Goal: Task Accomplishment & Management: Use online tool/utility

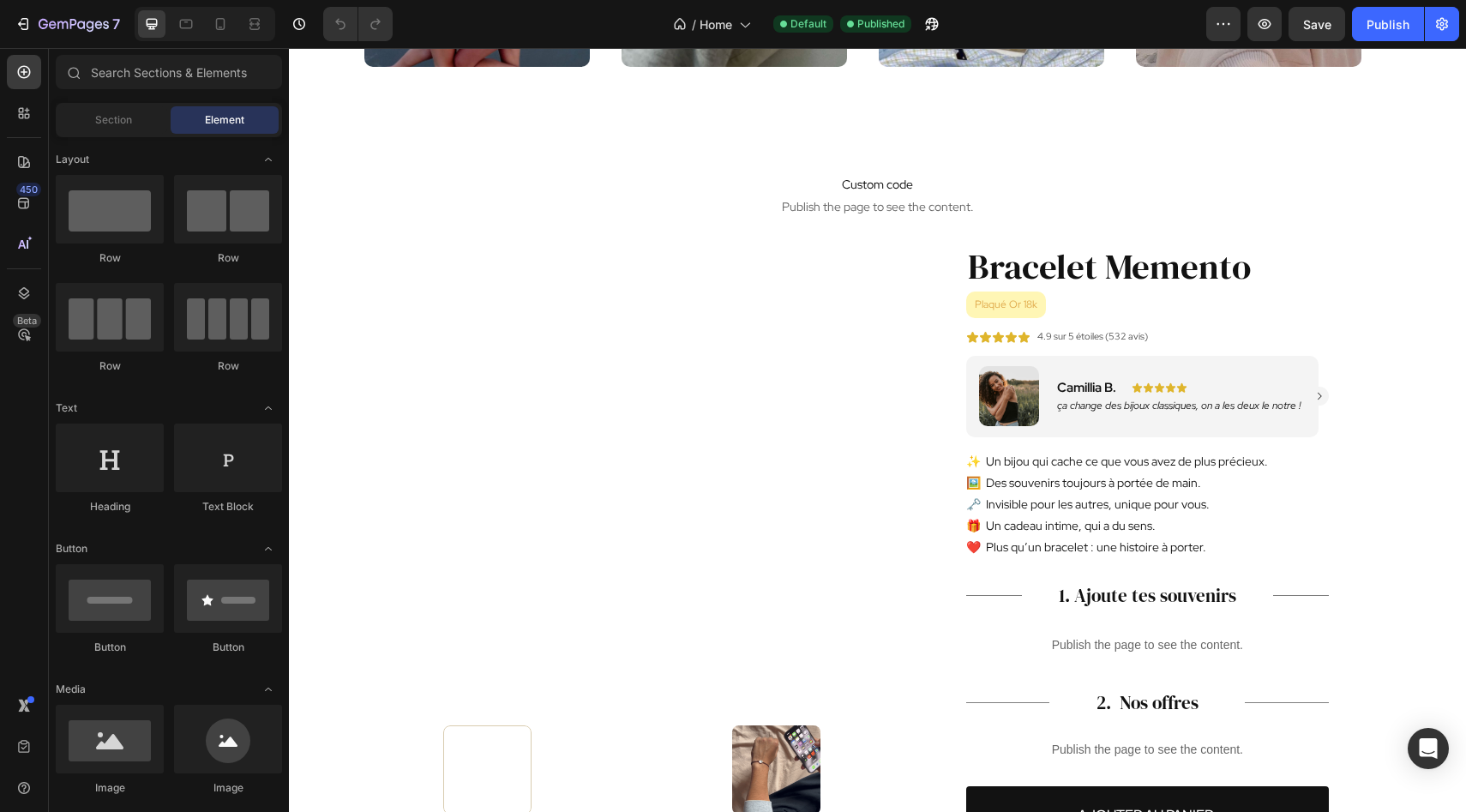
scroll to position [1697, 0]
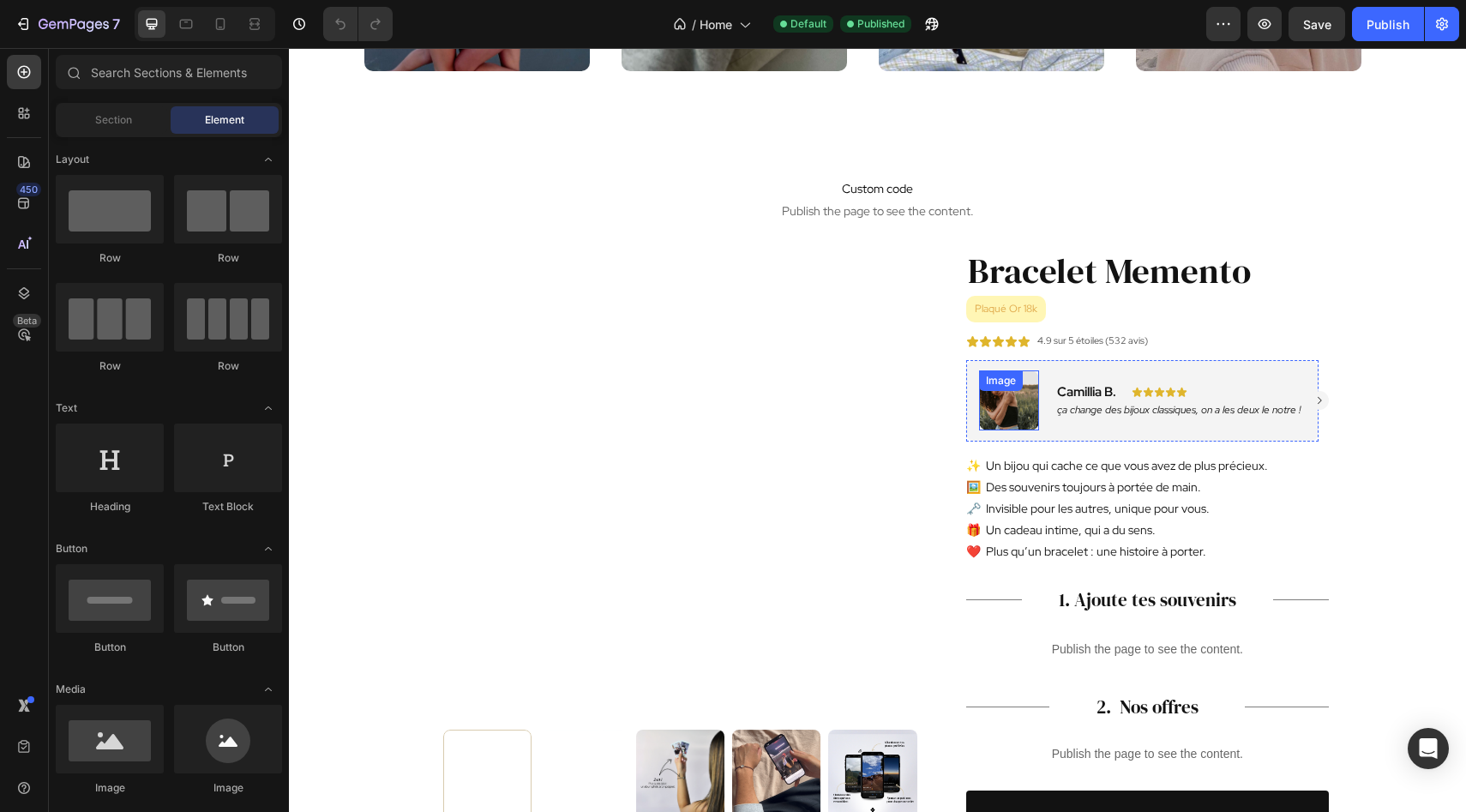
click at [1022, 418] on img at bounding box center [1009, 400] width 60 height 60
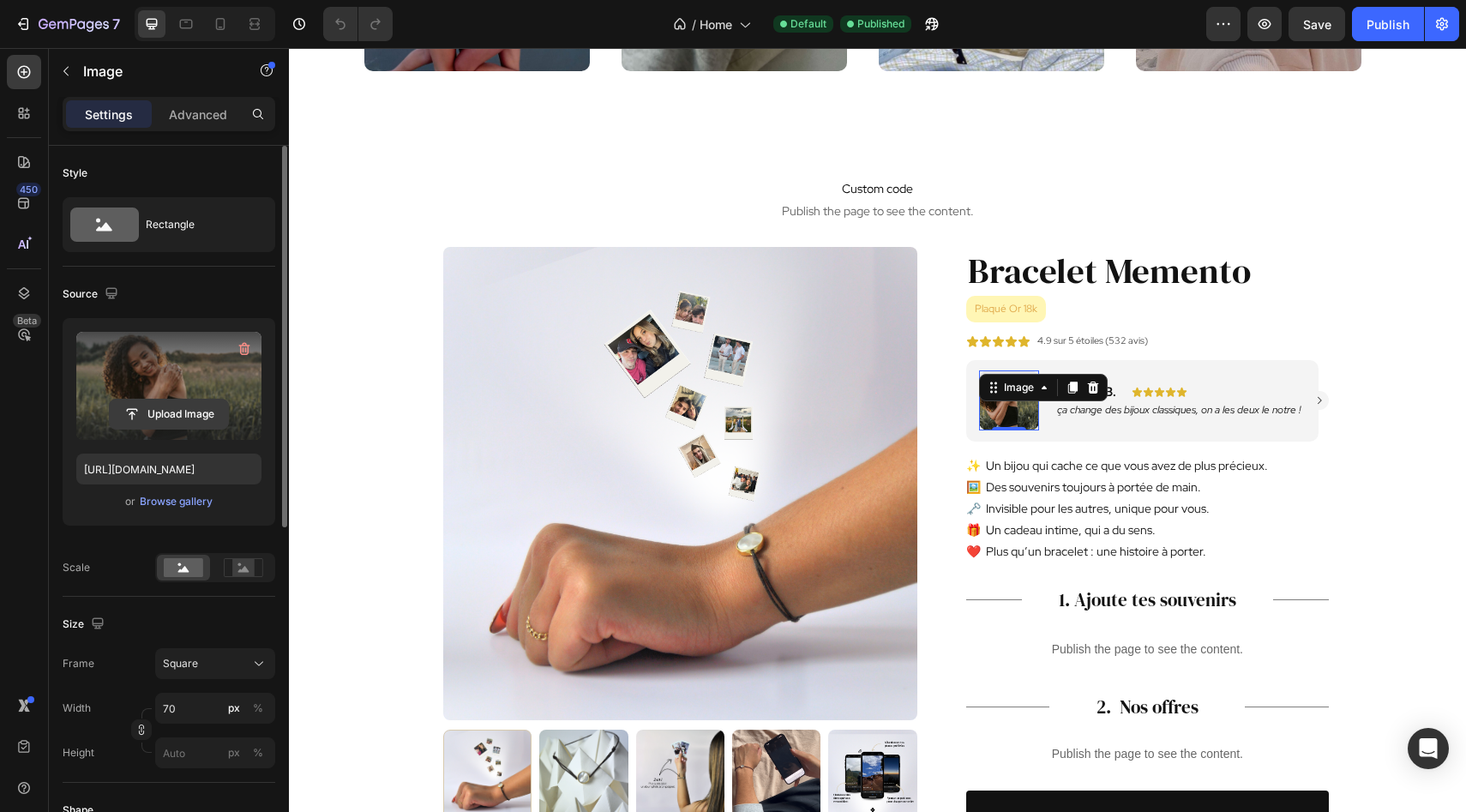
click at [152, 414] on input "file" at bounding box center [168, 413] width 118 height 29
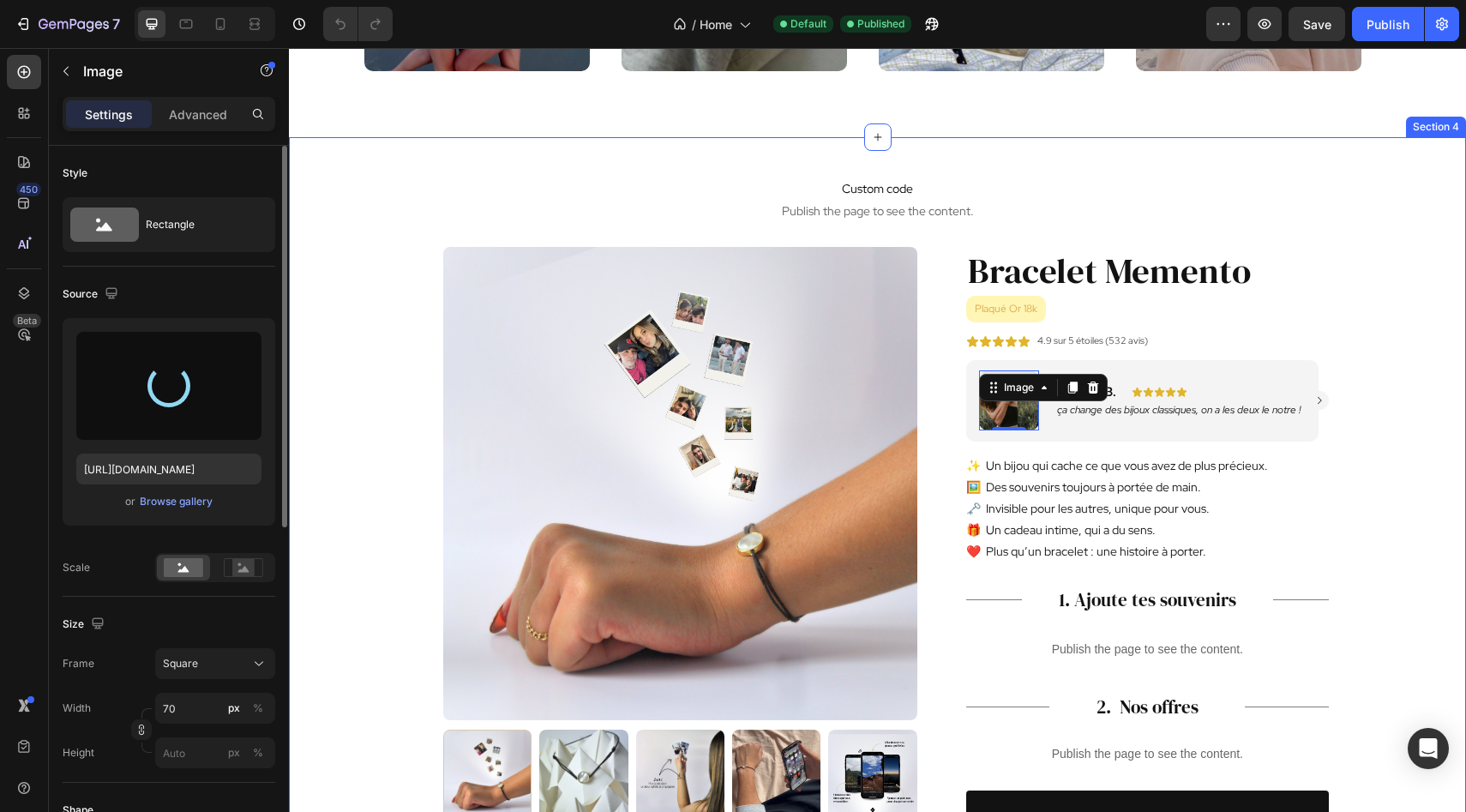
type input "[URL][DOMAIN_NAME]"
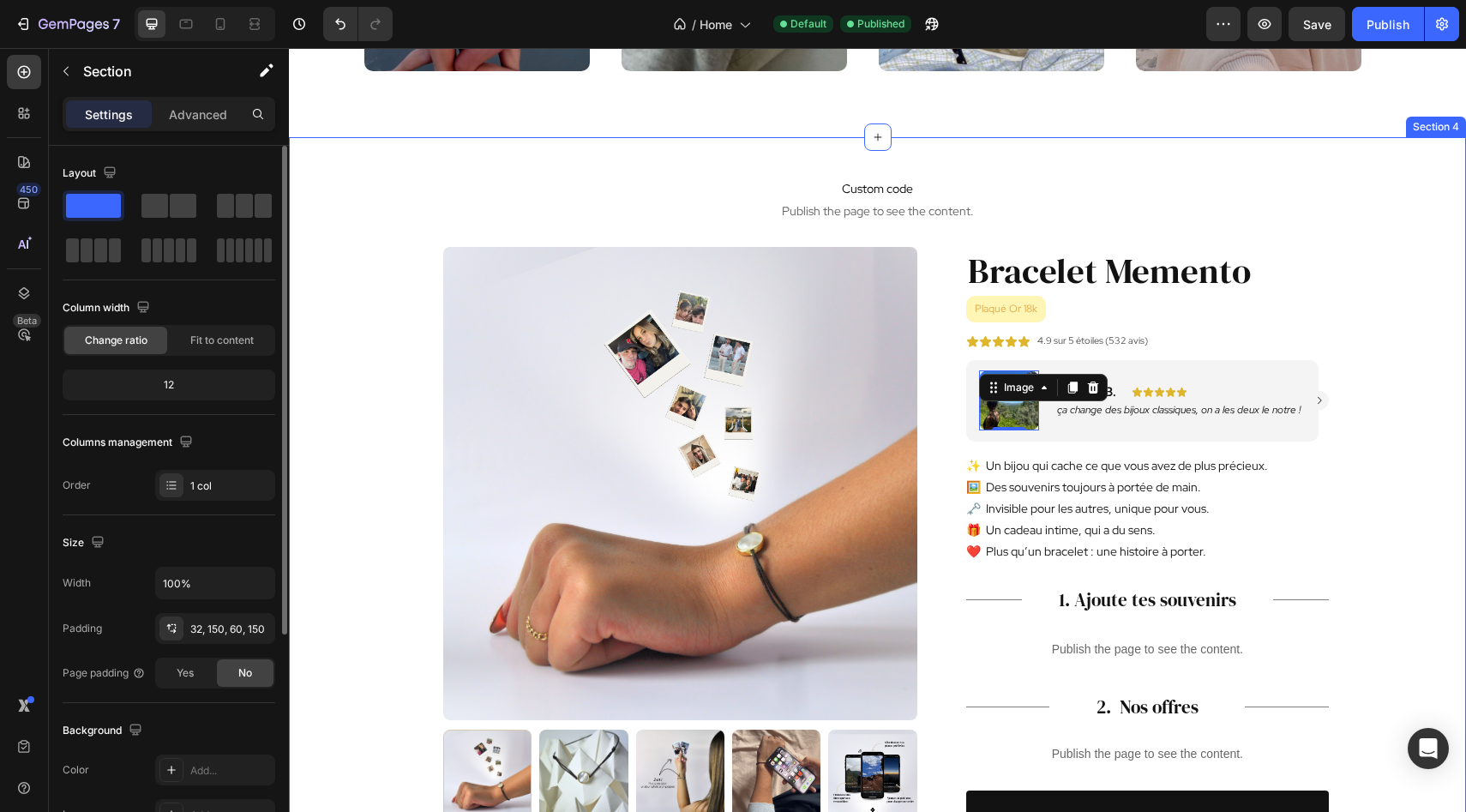
click at [1347, 340] on div "Custom code Publish the page to see the content. Custom Code Product Images Bra…" at bounding box center [878, 714] width 1177 height 1153
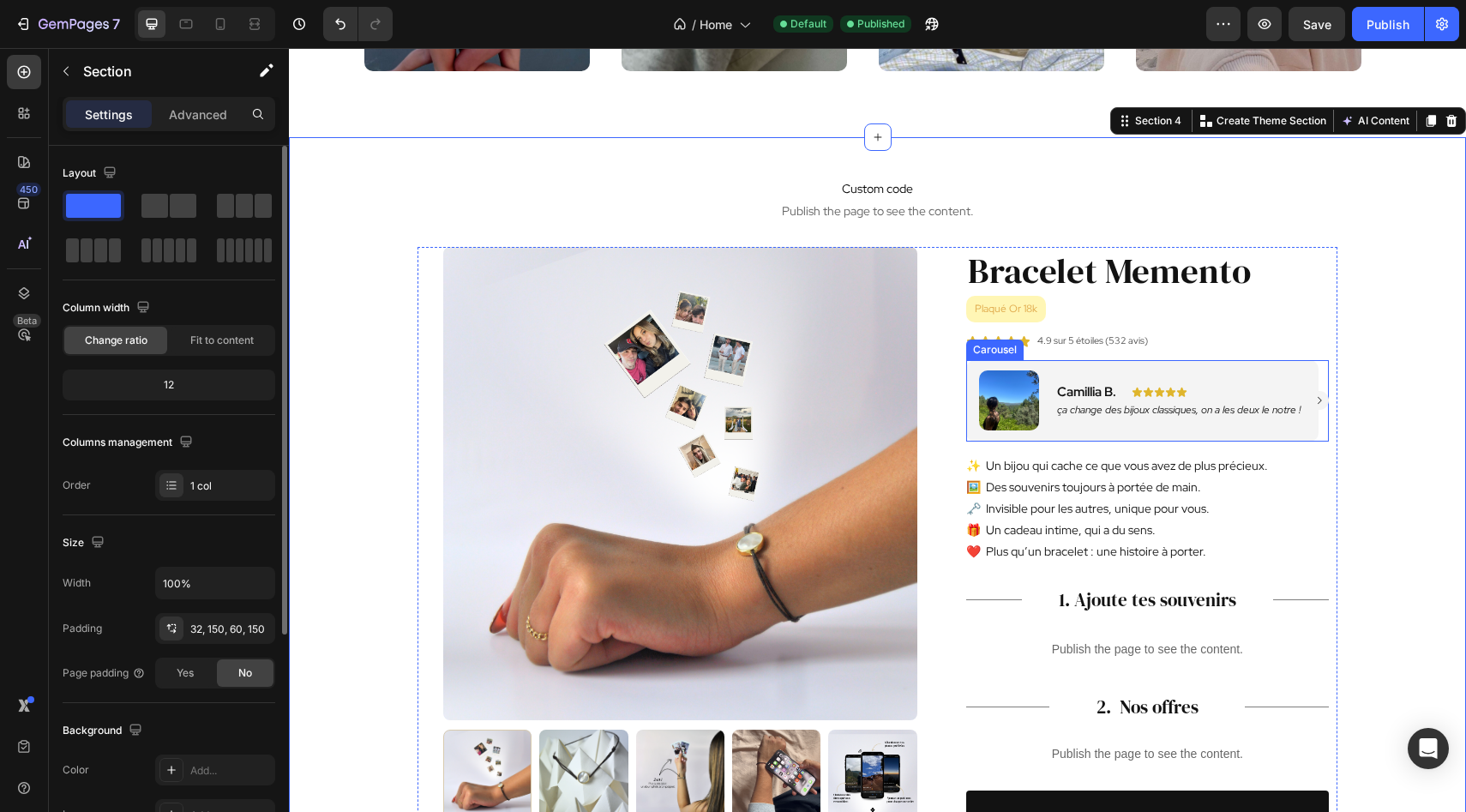
click at [1322, 402] on icon "Carousel Next Arrow" at bounding box center [1319, 399] width 10 height 10
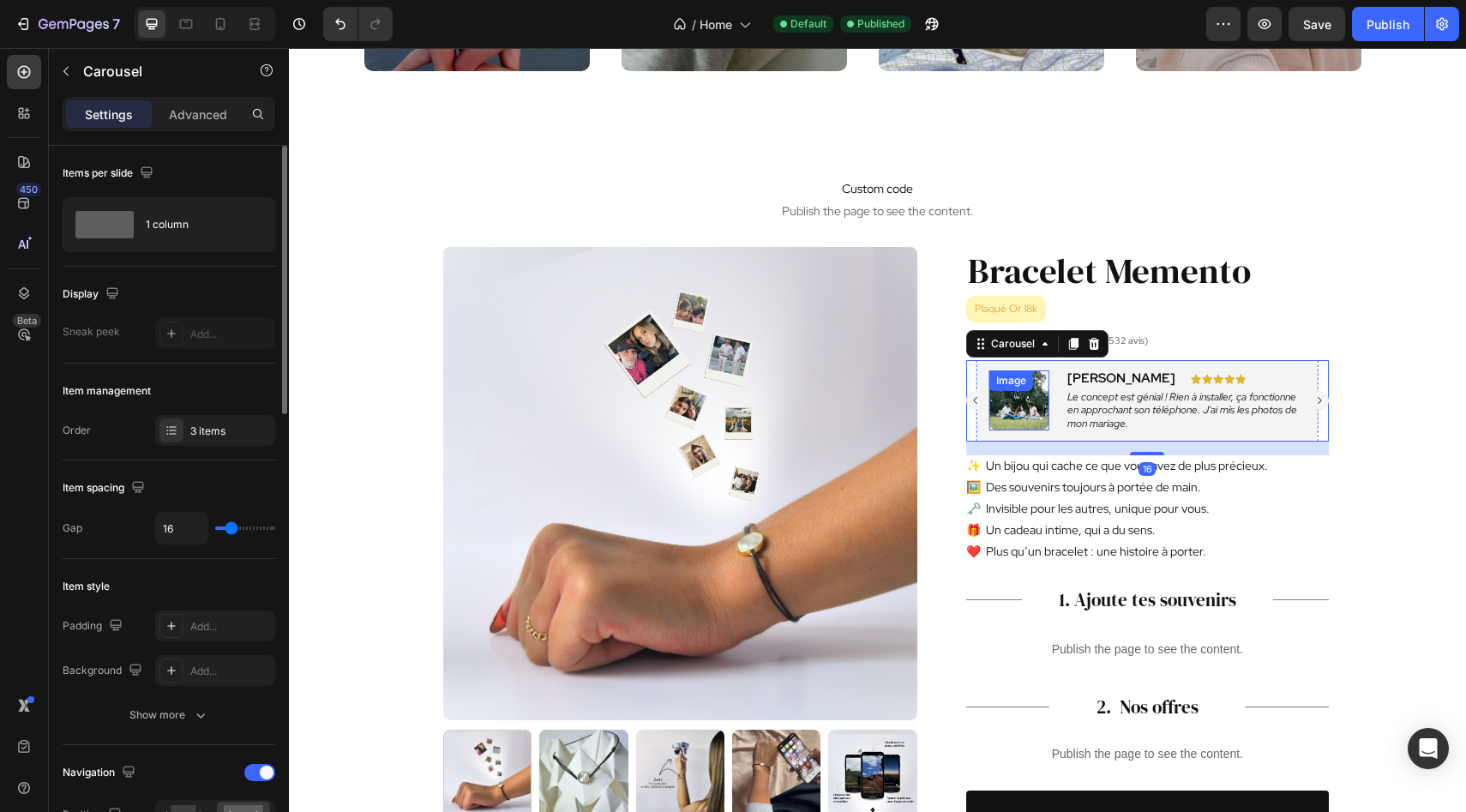
click at [1023, 401] on img at bounding box center [1019, 400] width 60 height 60
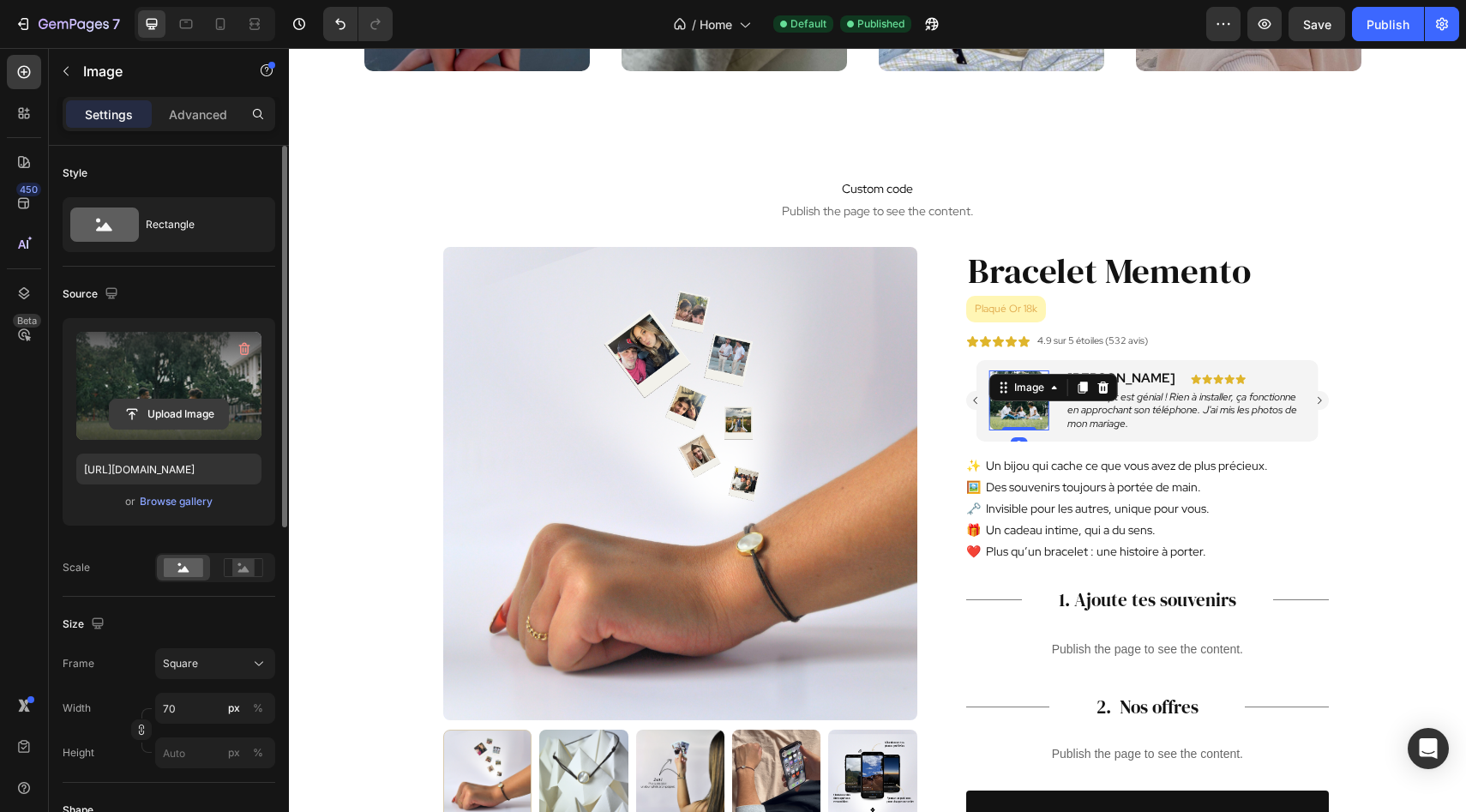
click at [161, 417] on input "file" at bounding box center [168, 413] width 118 height 29
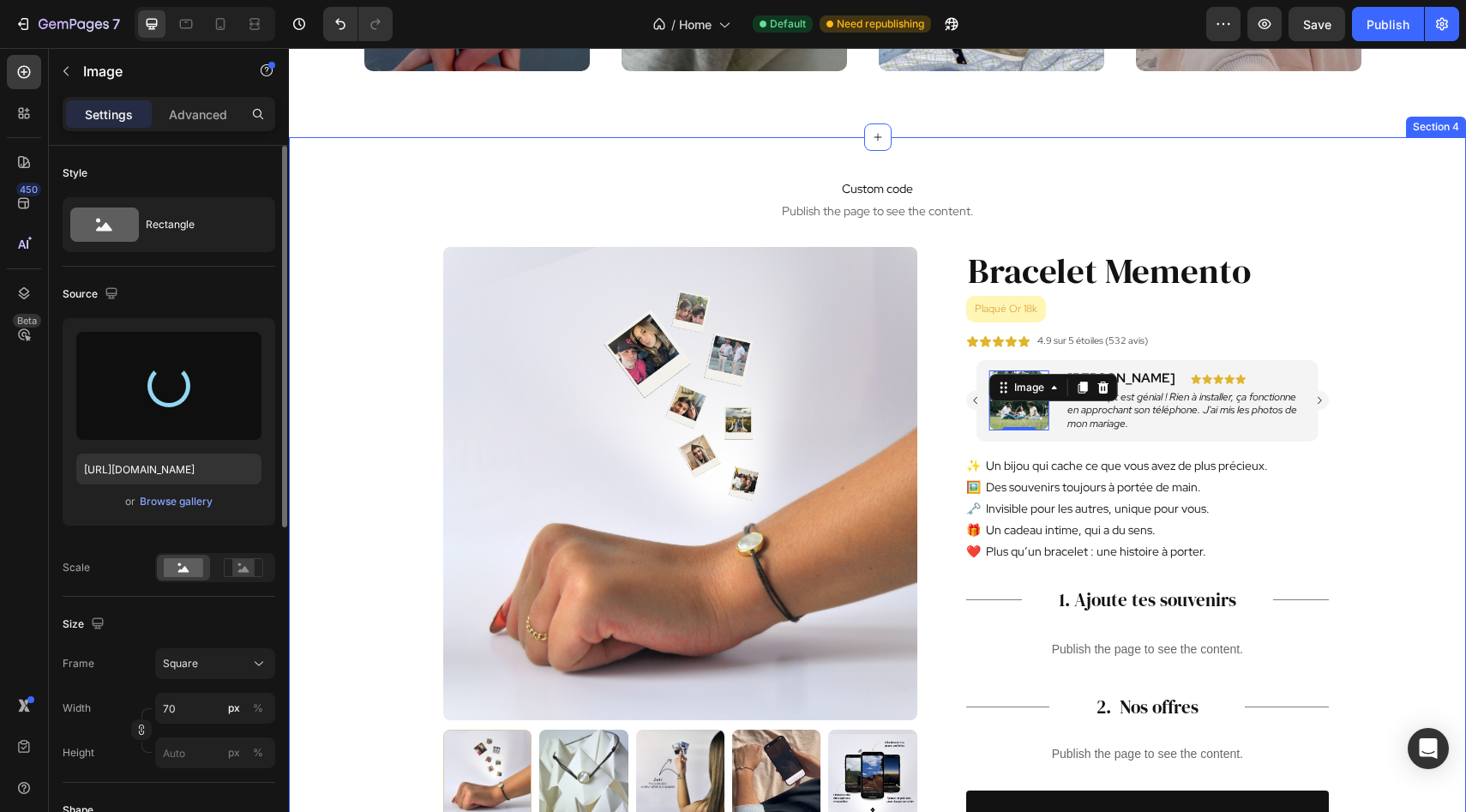
type input "[URL][DOMAIN_NAME]"
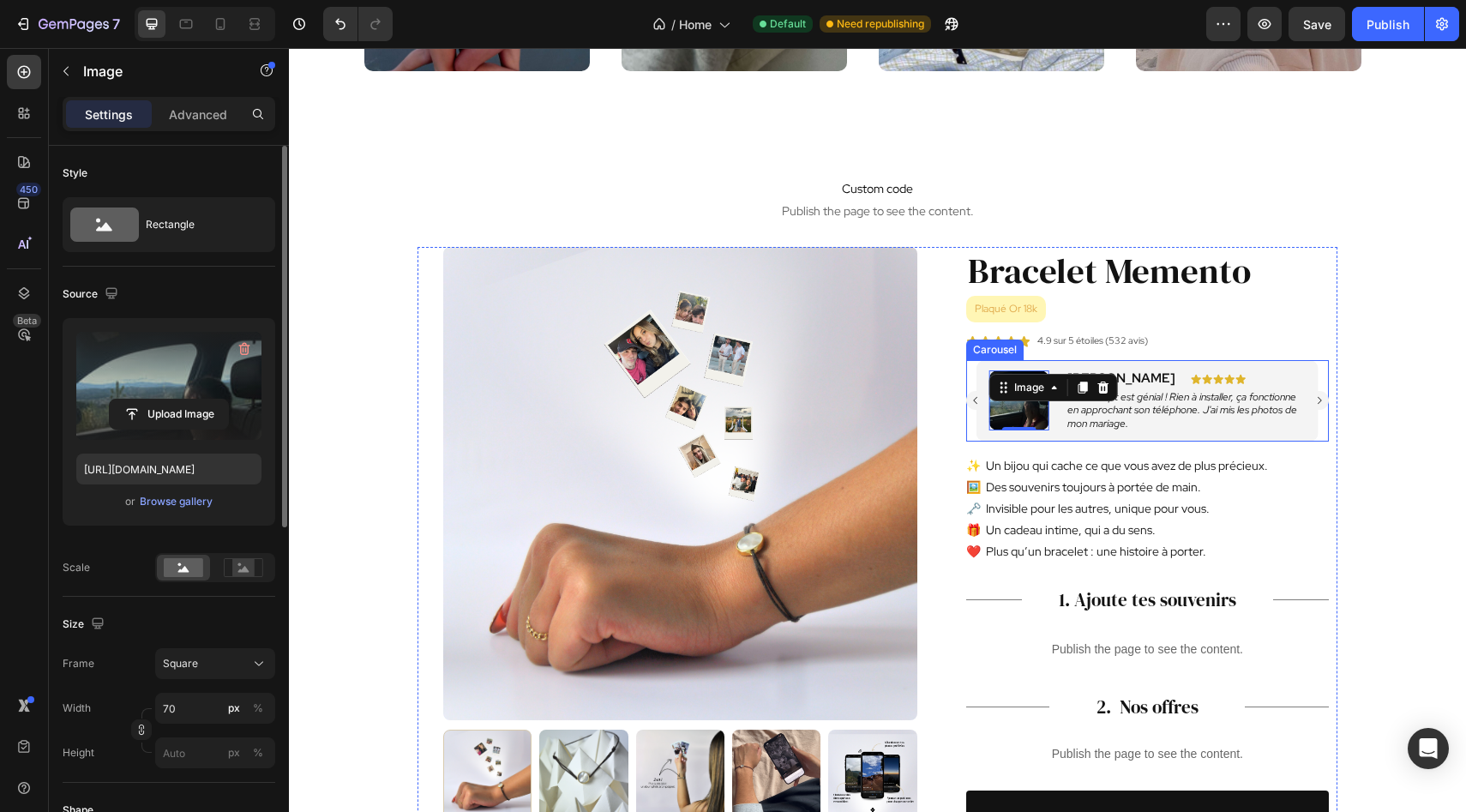
click at [1320, 402] on icon "Carousel Next Arrow" at bounding box center [1319, 399] width 10 height 10
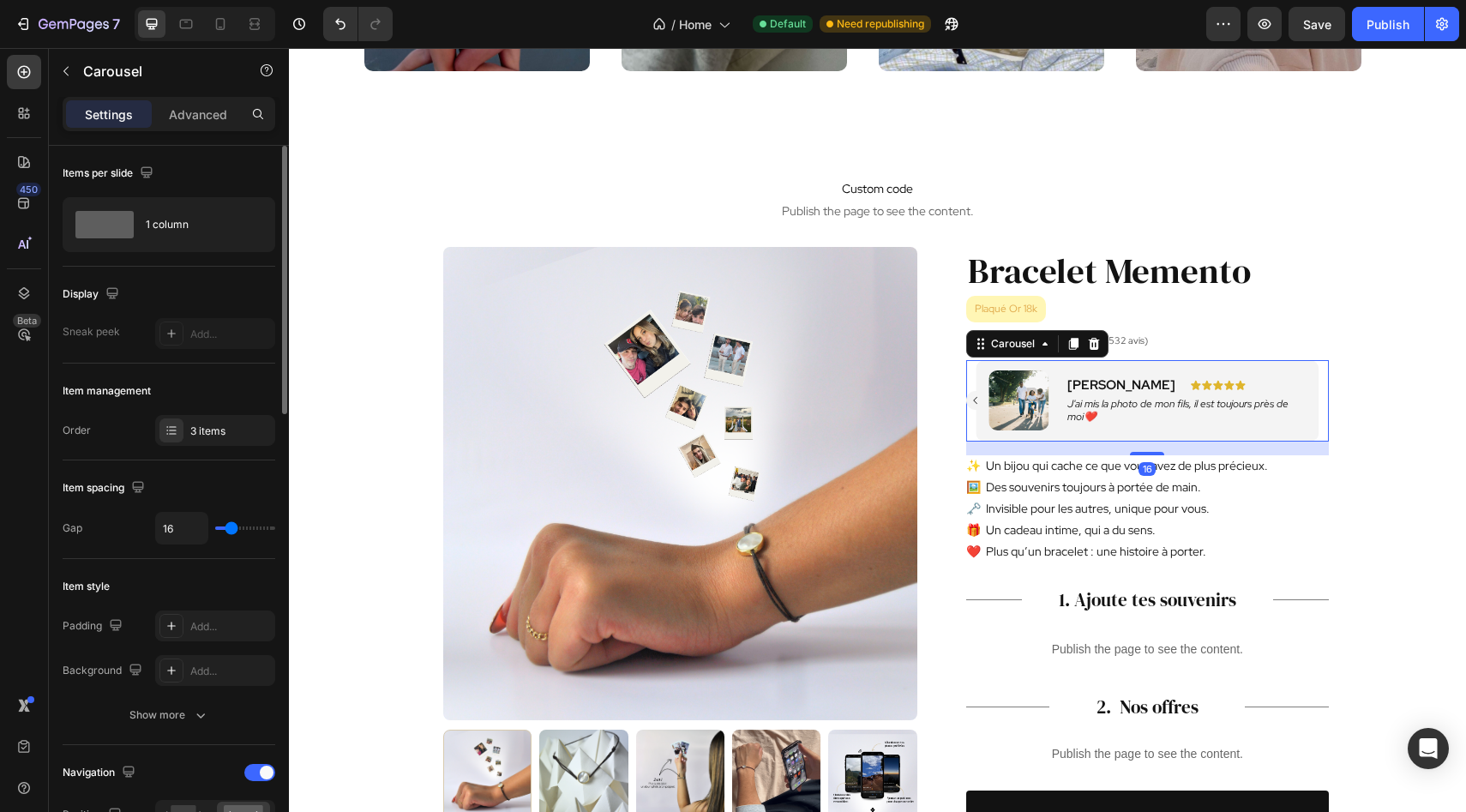
click at [978, 399] on icon "Carousel Back Arrow" at bounding box center [975, 399] width 10 height 10
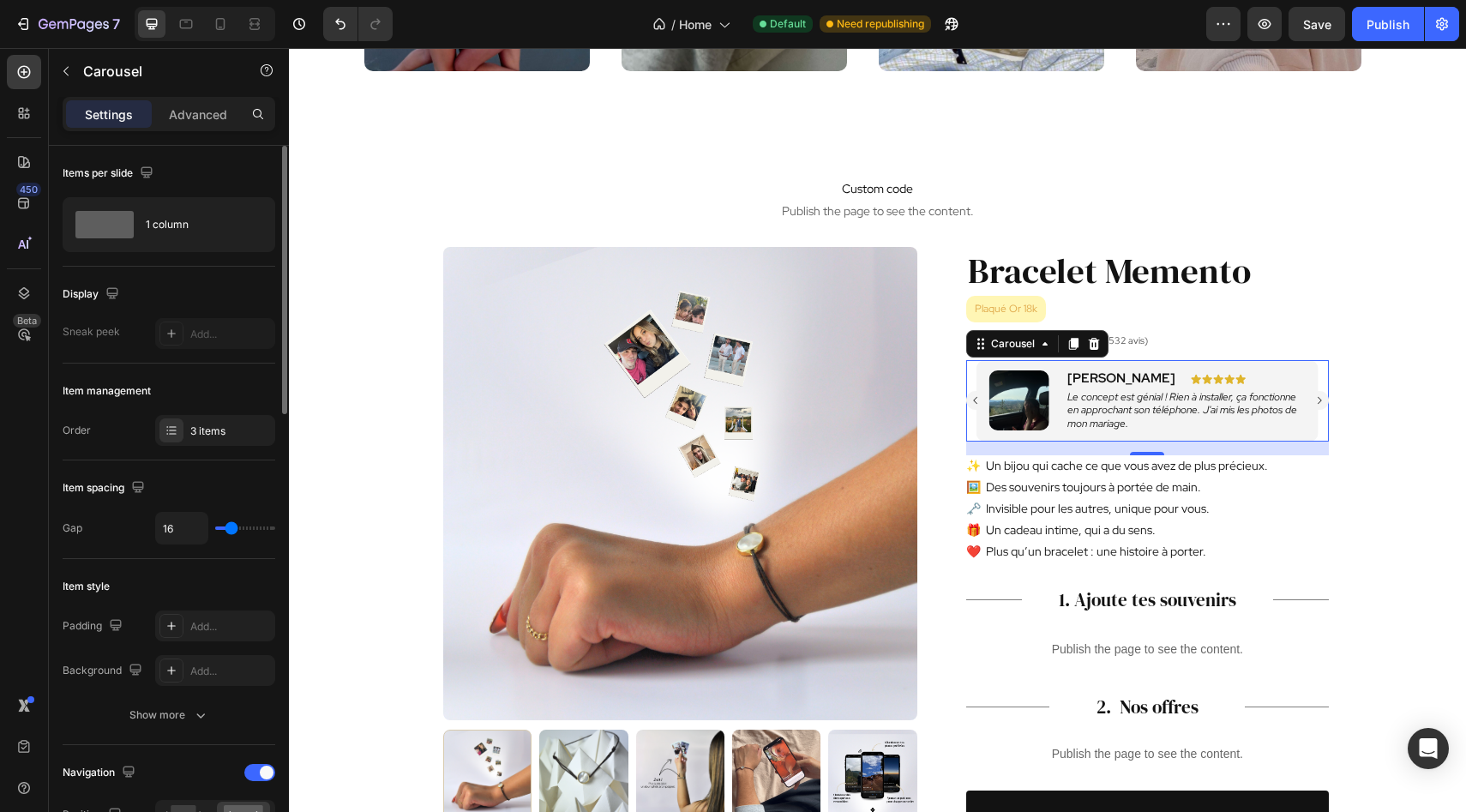
click at [1315, 399] on icon "Carousel Next Arrow" at bounding box center [1319, 399] width 10 height 10
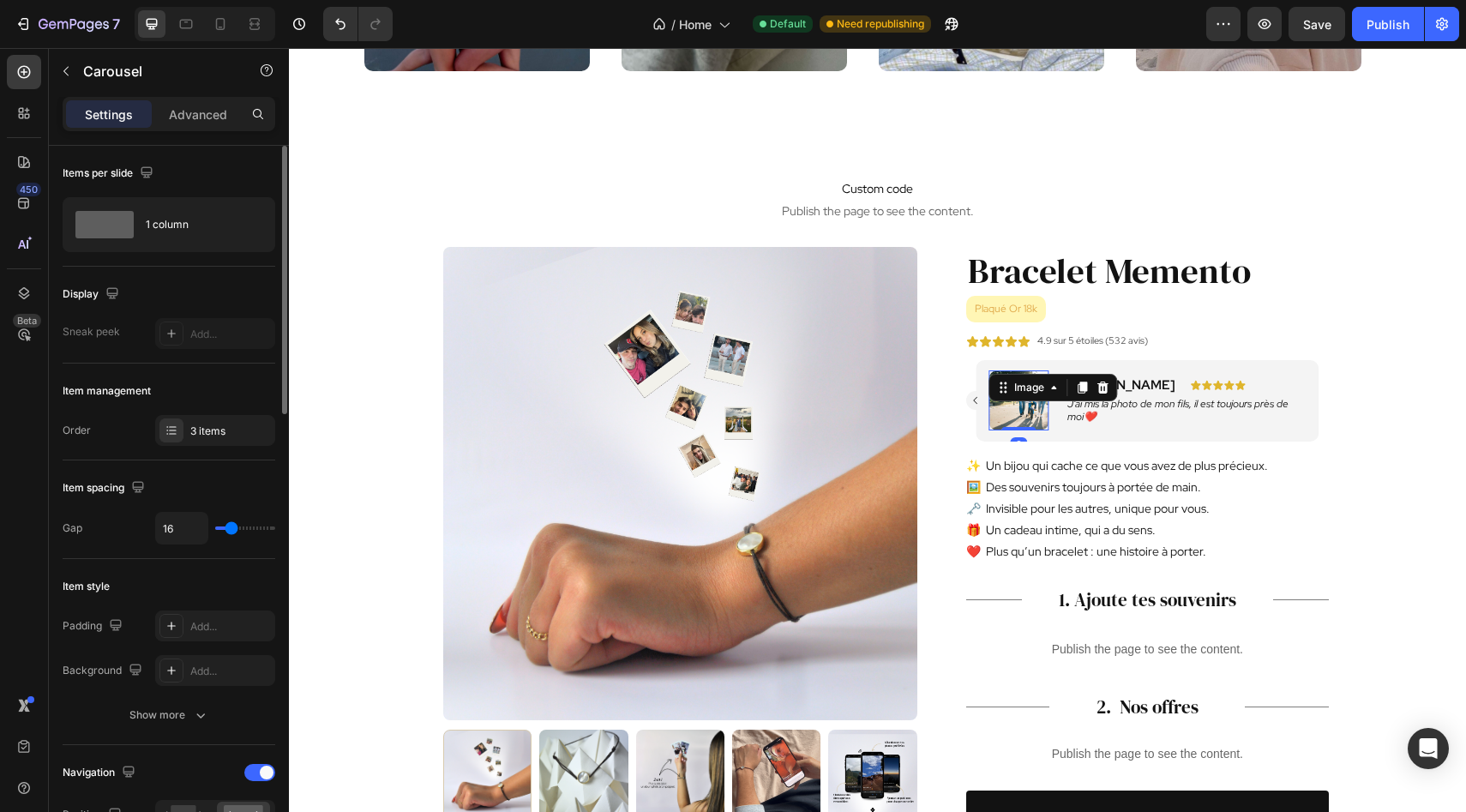
click at [1010, 411] on img at bounding box center [1019, 400] width 60 height 60
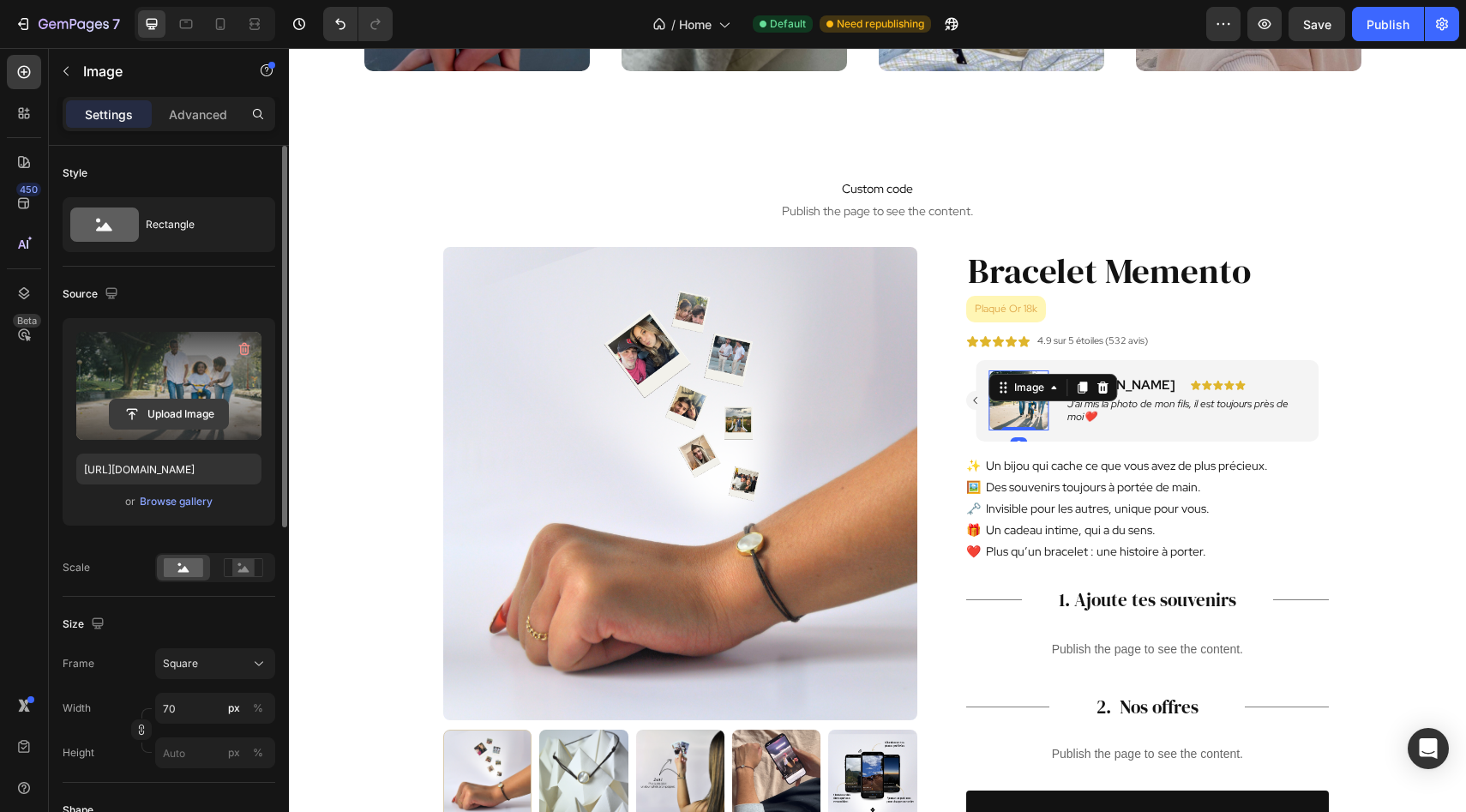
click at [154, 411] on input "file" at bounding box center [168, 413] width 118 height 29
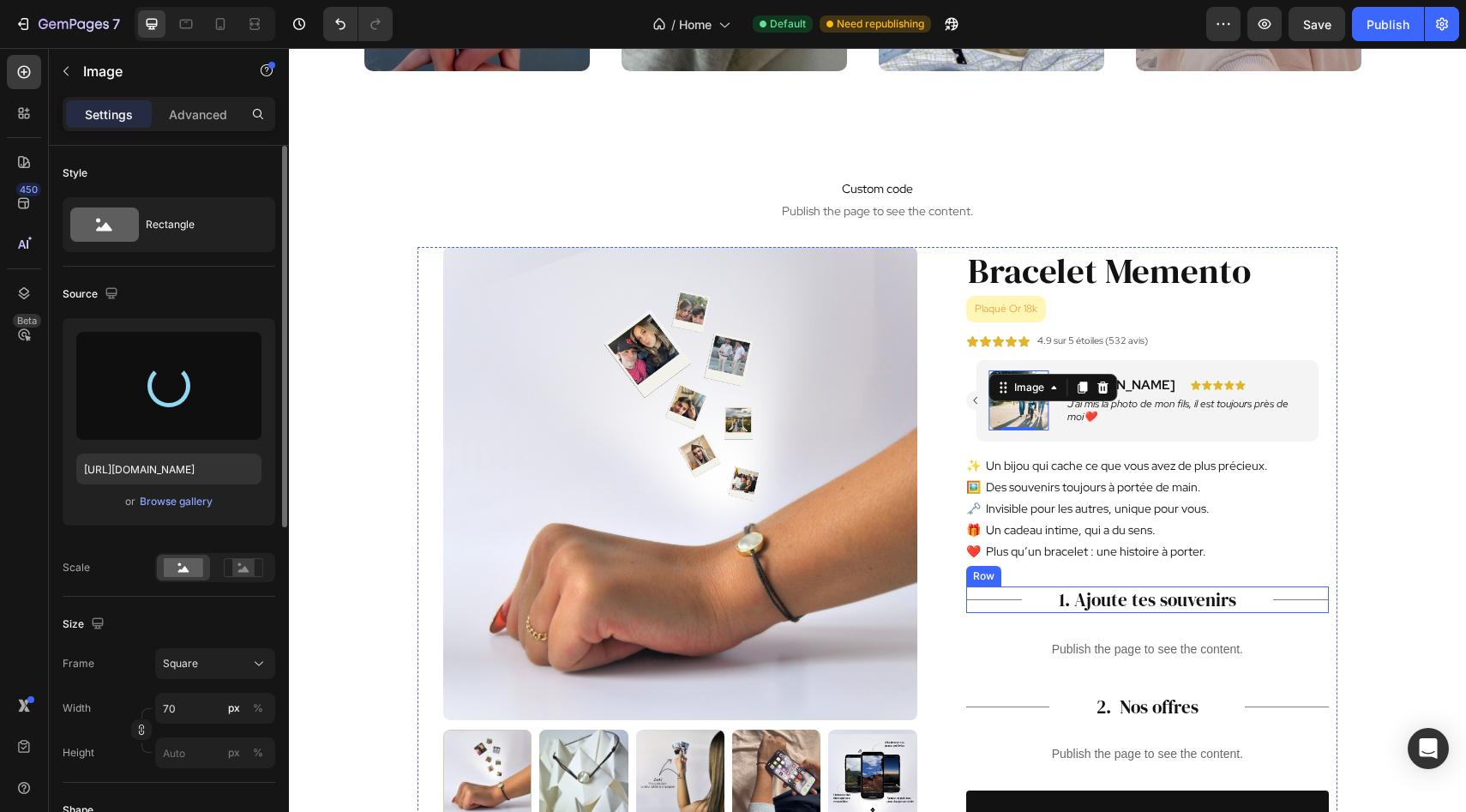
type input "[URL][DOMAIN_NAME]"
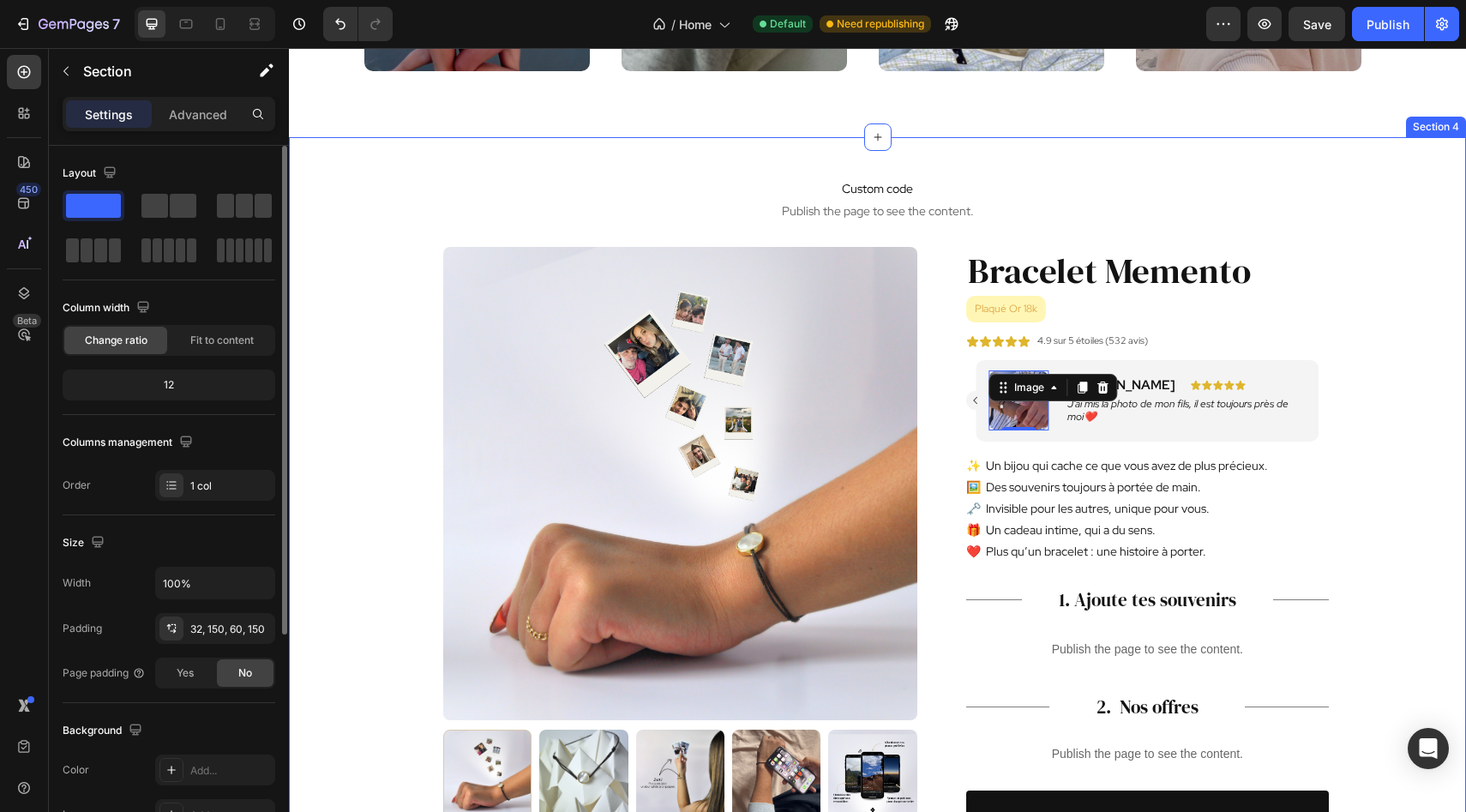
click at [1423, 464] on div "Custom code Publish the page to see the content. Custom Code Product Images Bra…" at bounding box center [878, 714] width 1177 height 1153
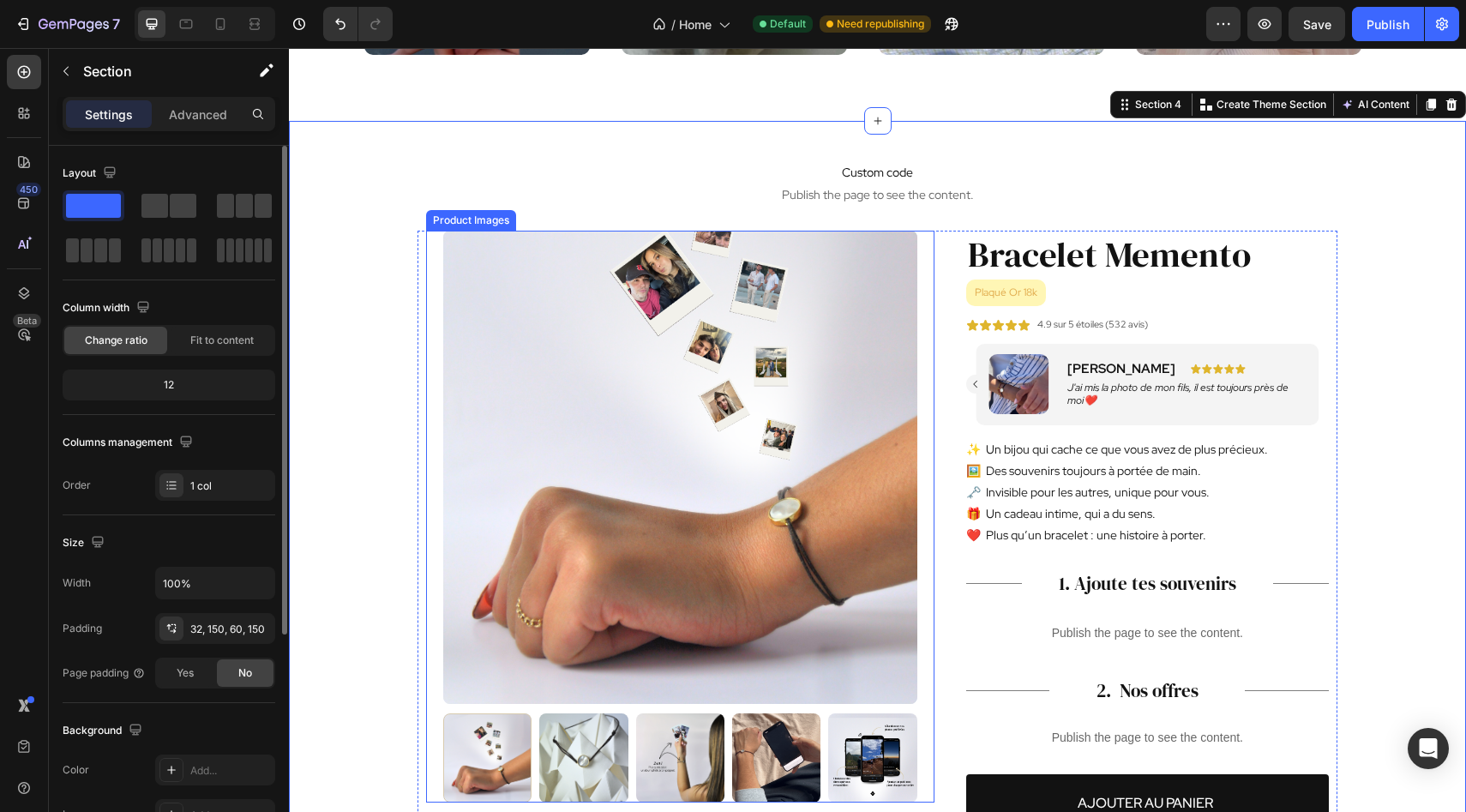
scroll to position [1718, 0]
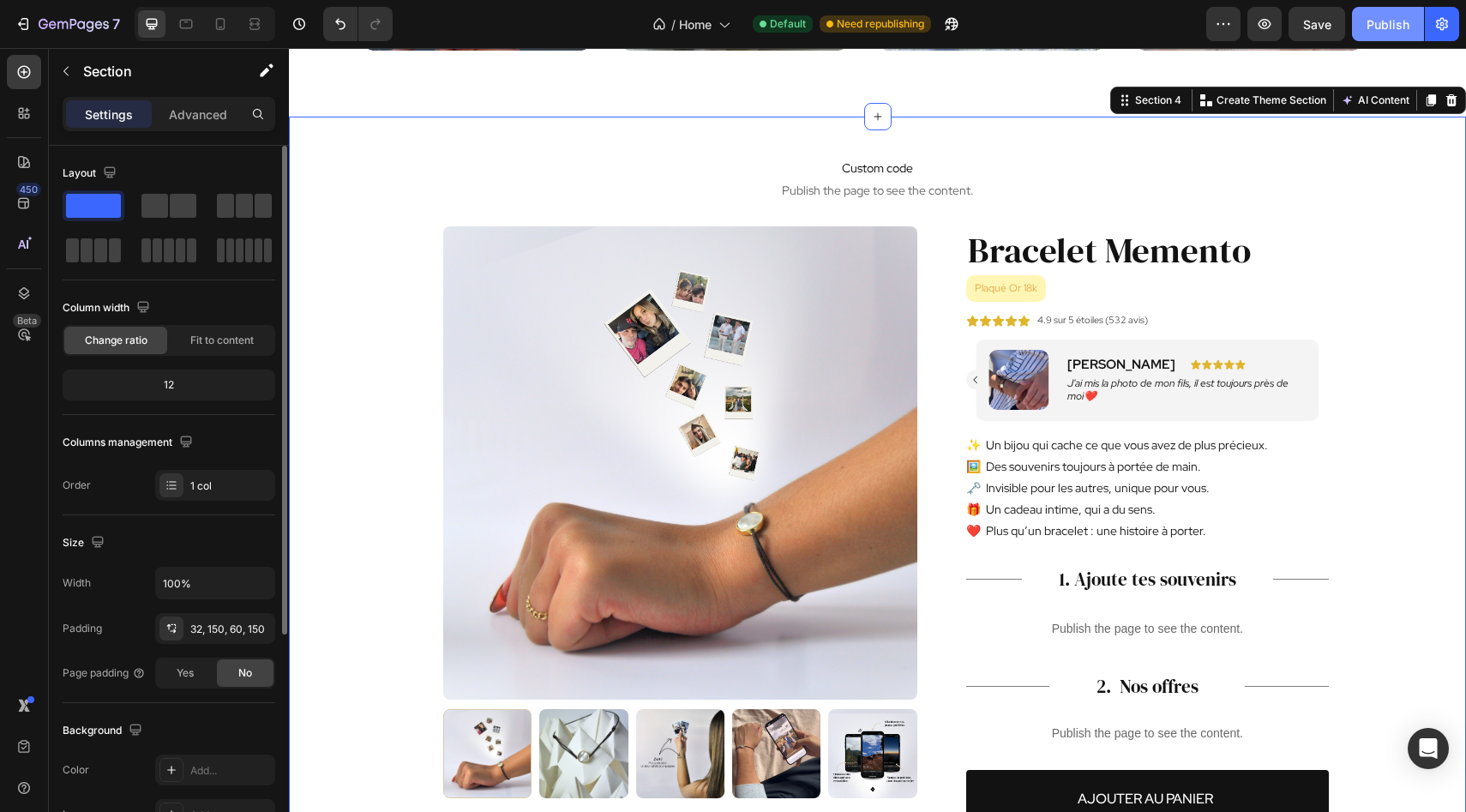
click at [1374, 33] on div "Publish" at bounding box center [1387, 23] width 43 height 18
click at [226, 25] on icon at bounding box center [220, 23] width 17 height 17
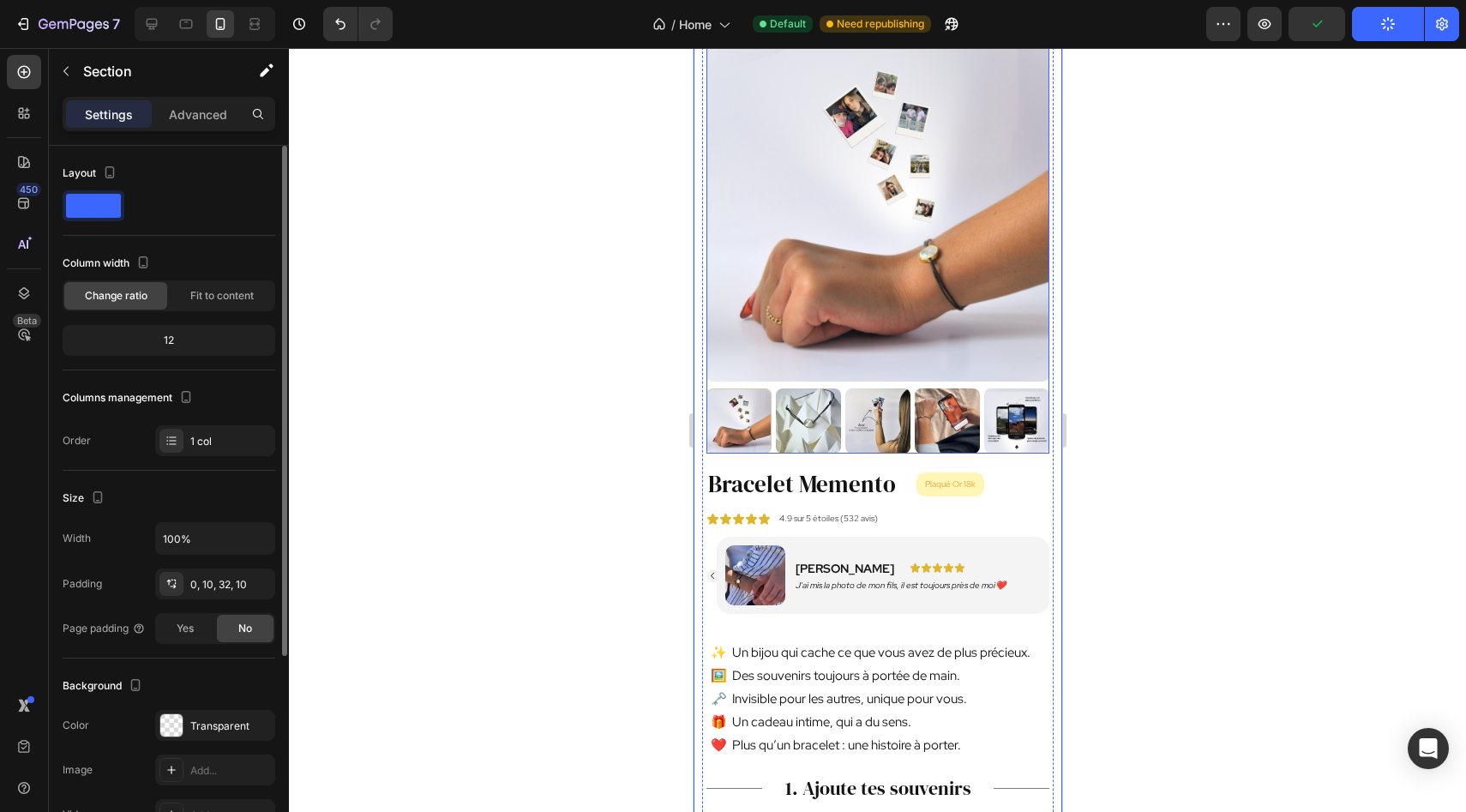
scroll to position [1912, 0]
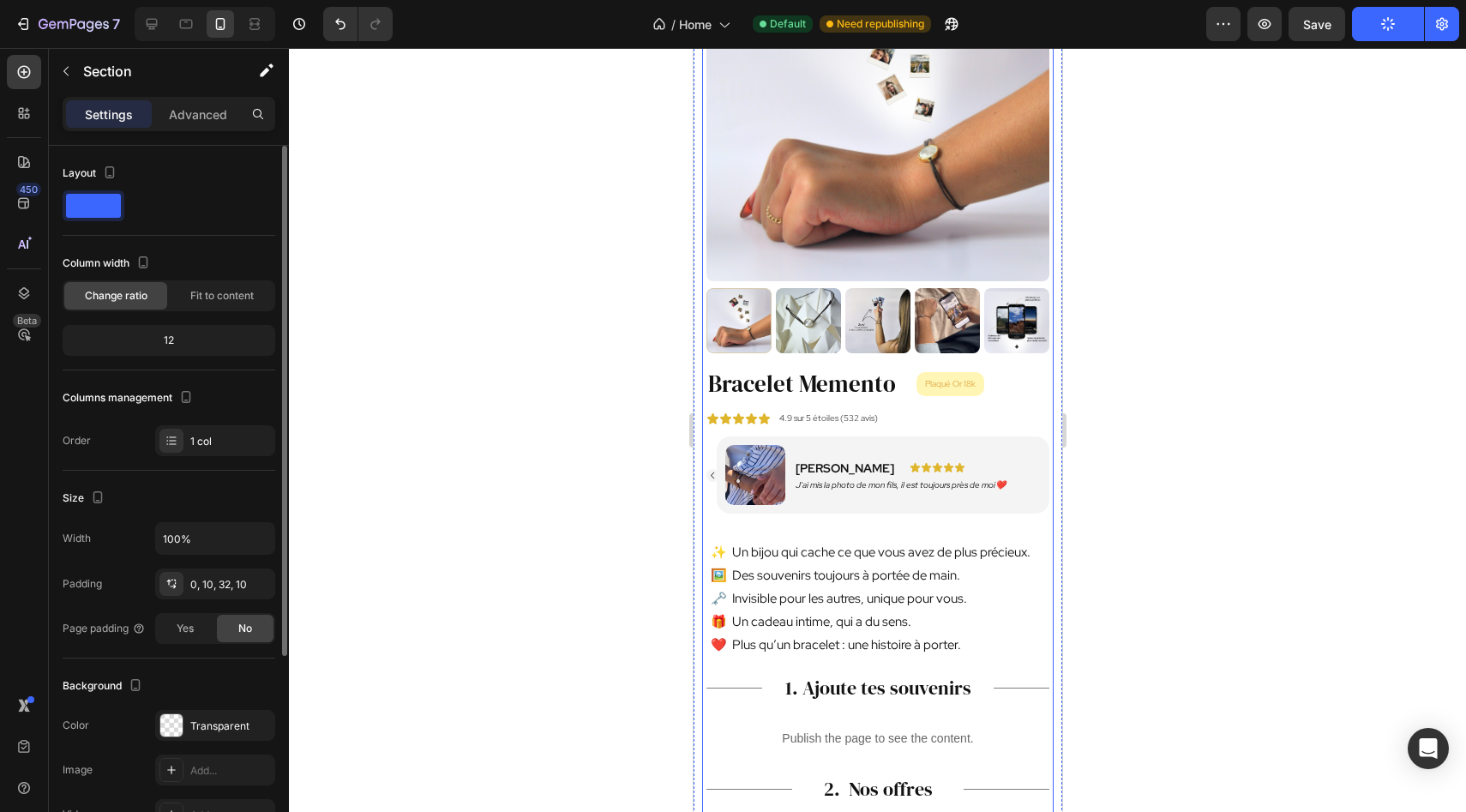
click at [714, 475] on icon "Carousel Back Arrow" at bounding box center [712, 475] width 9 height 9
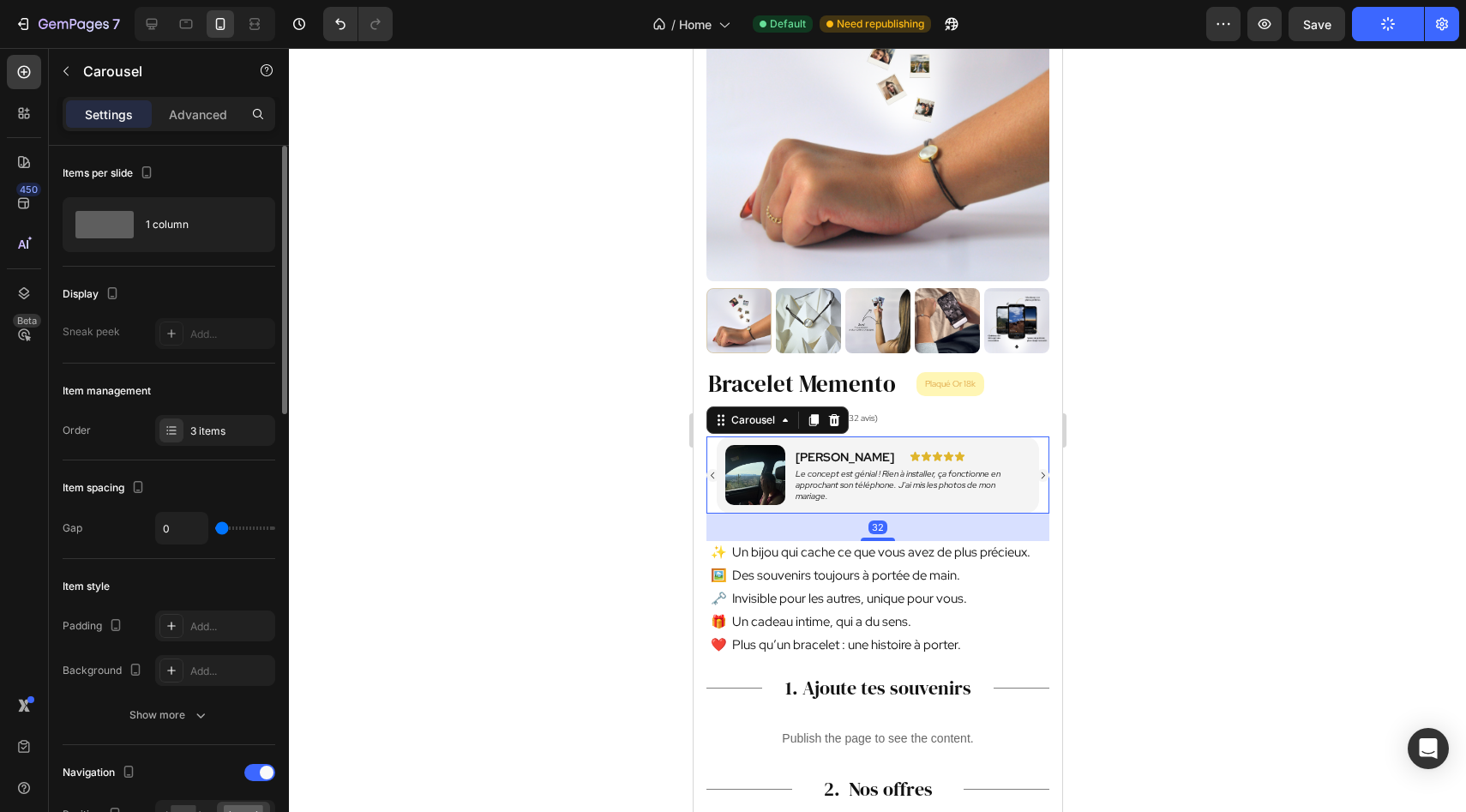
click at [714, 475] on icon "Carousel Back Arrow" at bounding box center [712, 475] width 9 height 9
click at [645, 501] on div at bounding box center [878, 429] width 1177 height 763
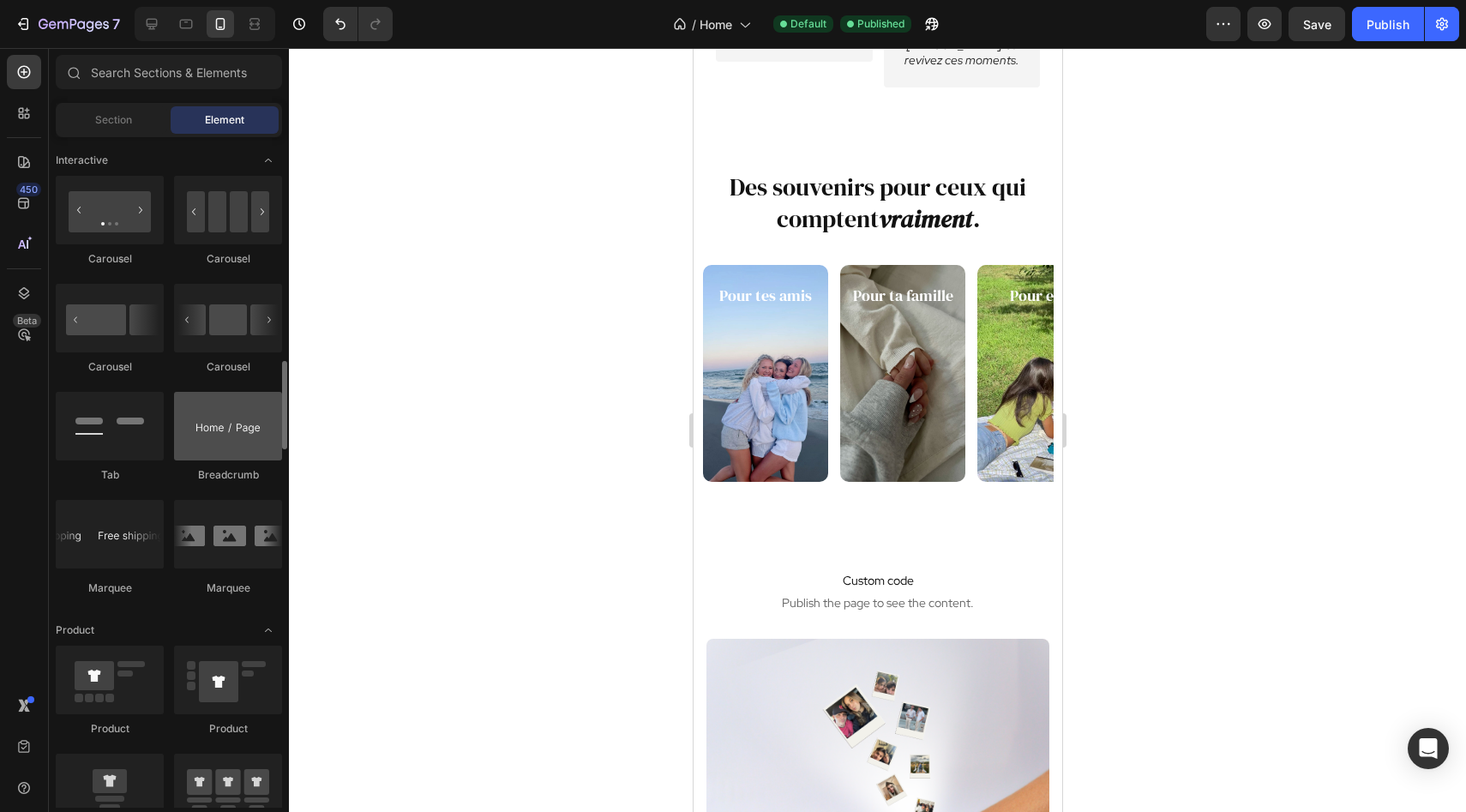
scroll to position [1708, 0]
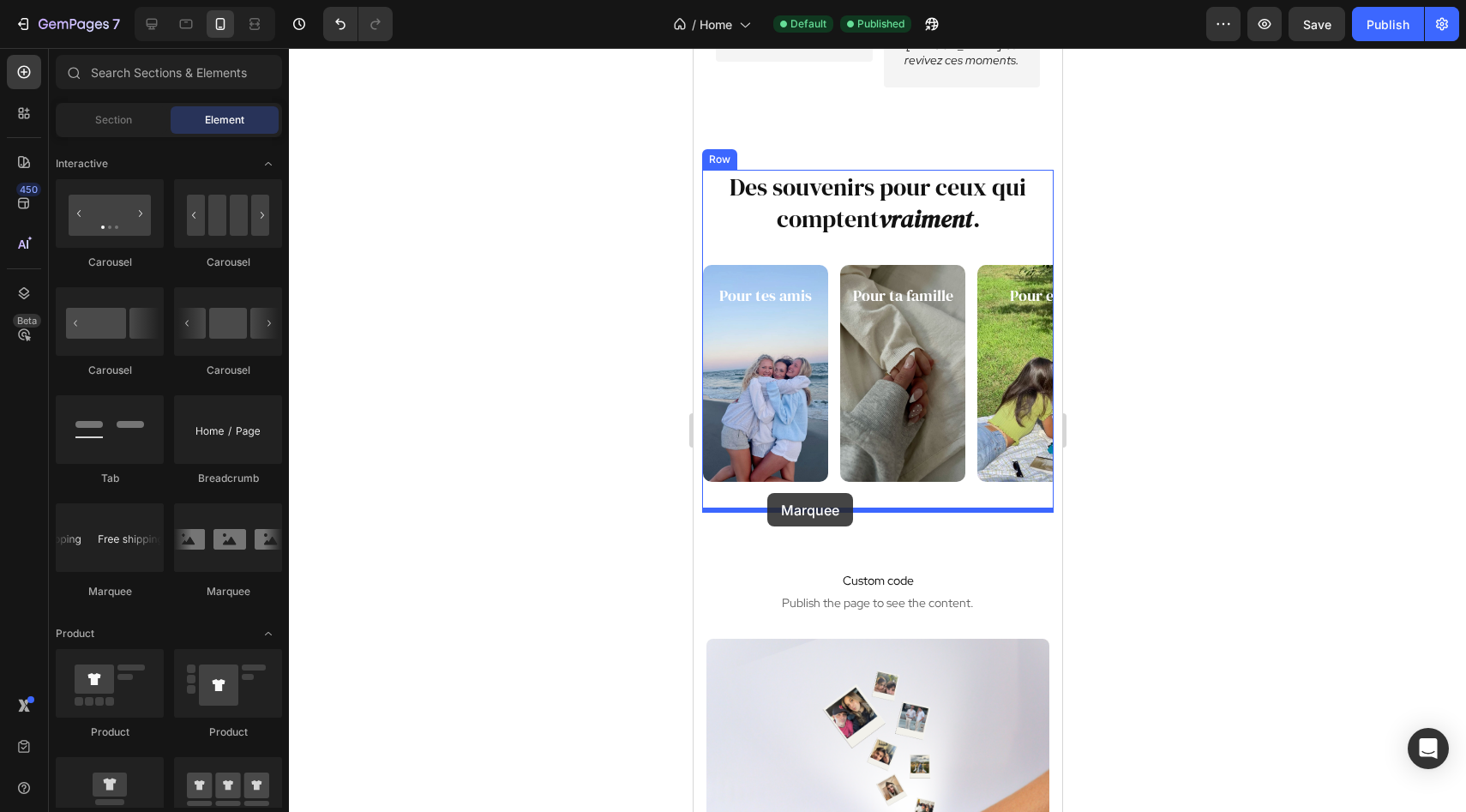
drag, startPoint x: 831, startPoint y: 587, endPoint x: 766, endPoint y: 493, distance: 114.3
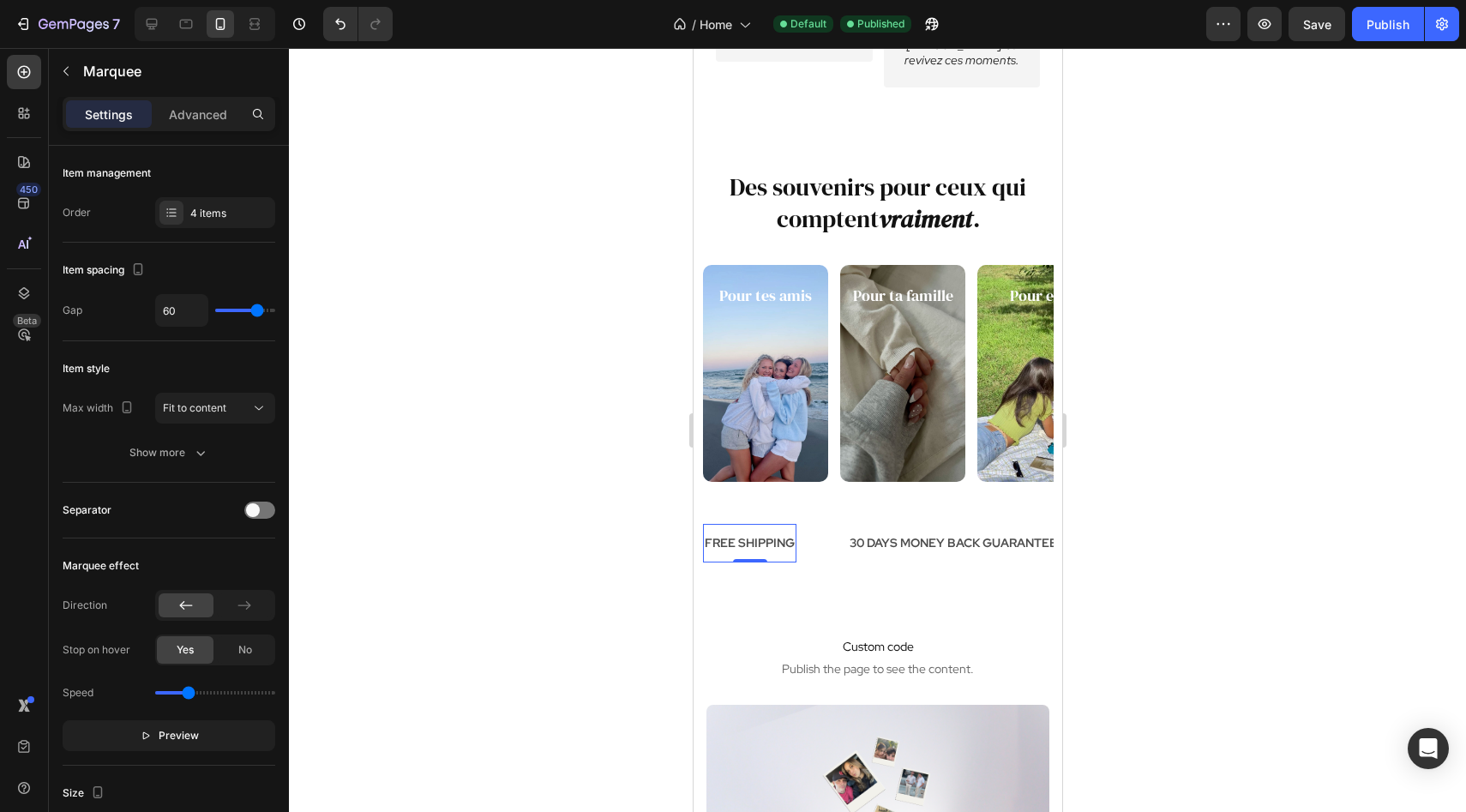
click at [752, 543] on div "FREE SHIPPING" at bounding box center [748, 543] width 94 height 25
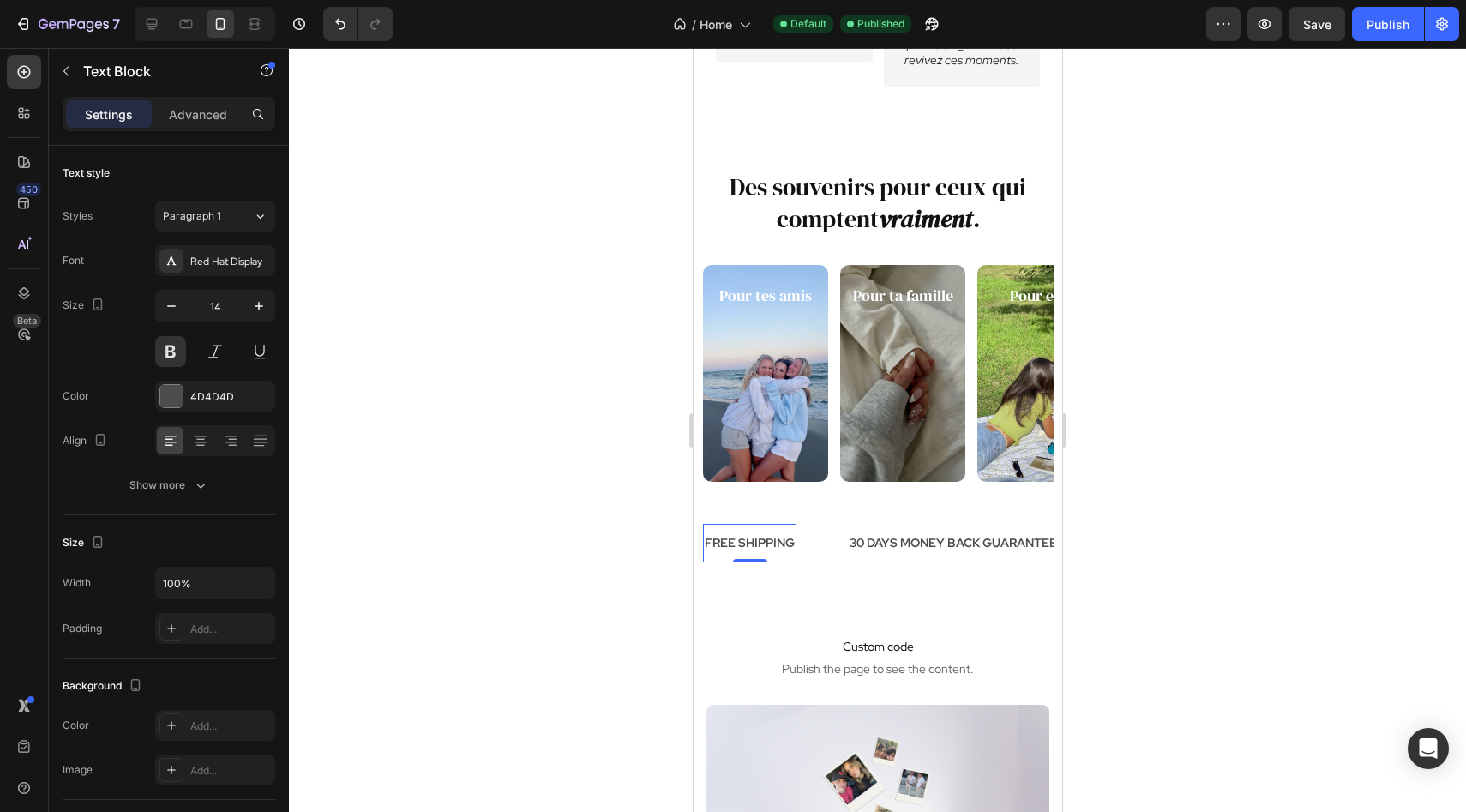
click at [752, 543] on div "FREE SHIPPING" at bounding box center [748, 543] width 94 height 25
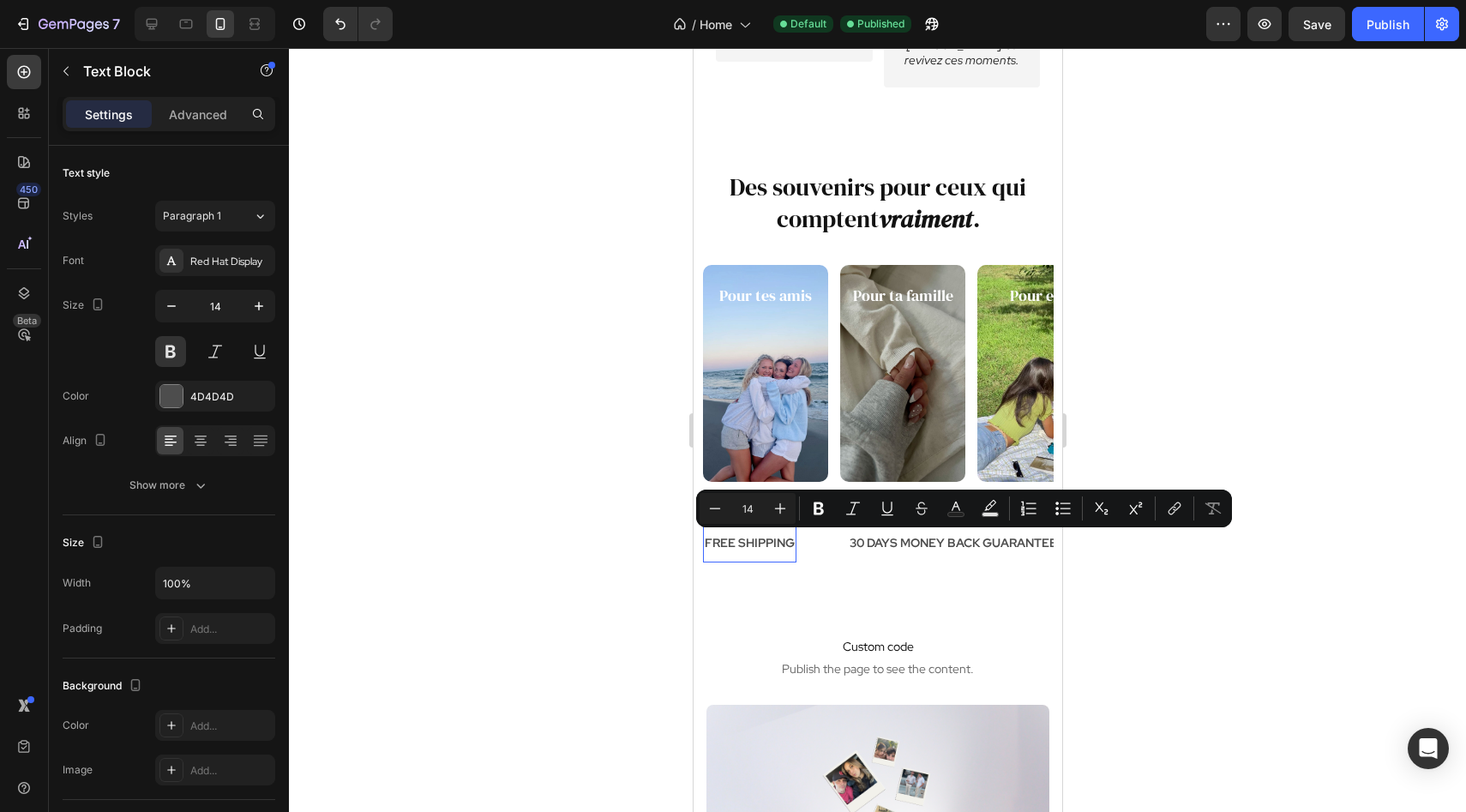
click at [752, 543] on p "FREE SHIPPING" at bounding box center [748, 543] width 90 height 22
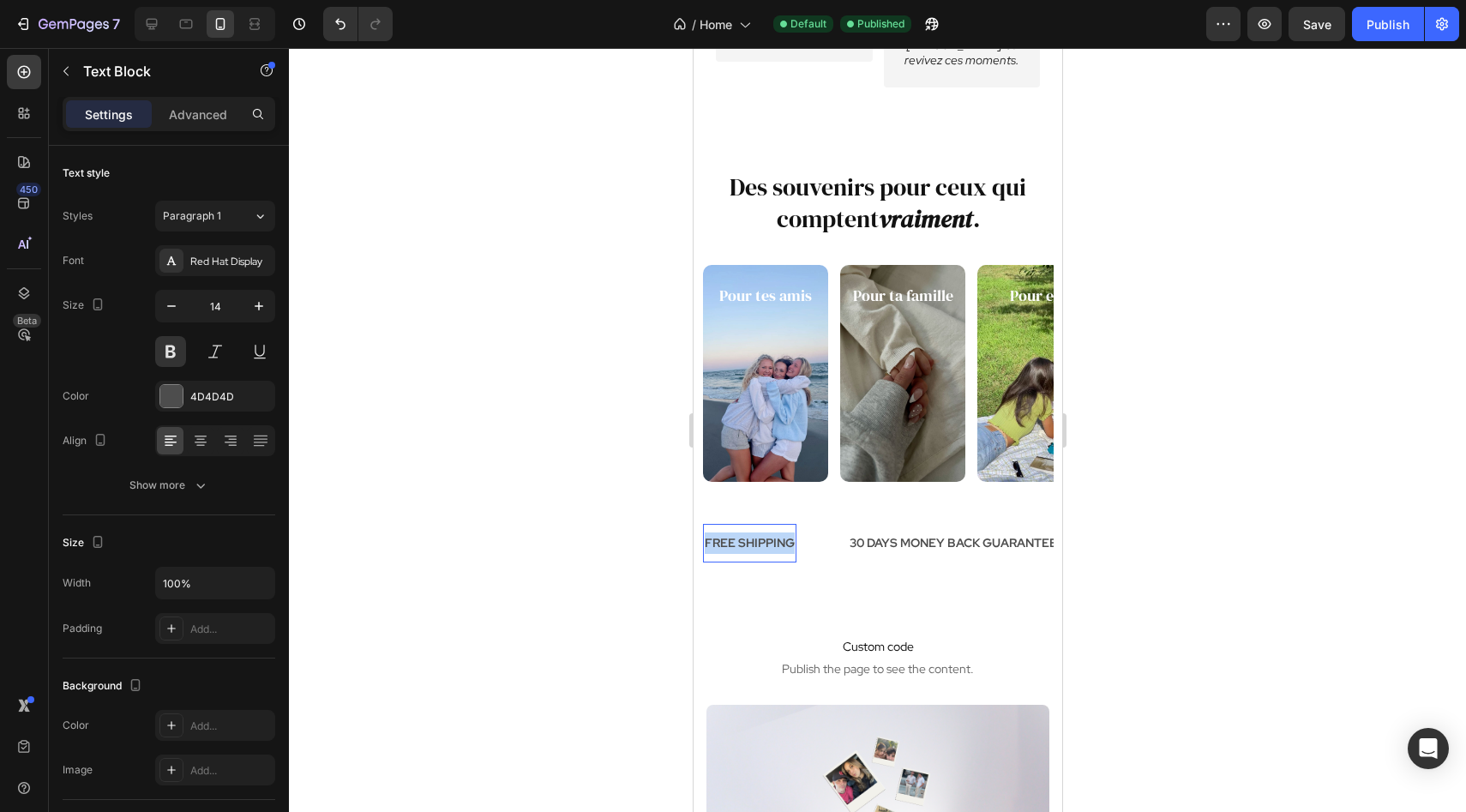
click at [752, 543] on p "FREE SHIPPING" at bounding box center [748, 543] width 90 height 22
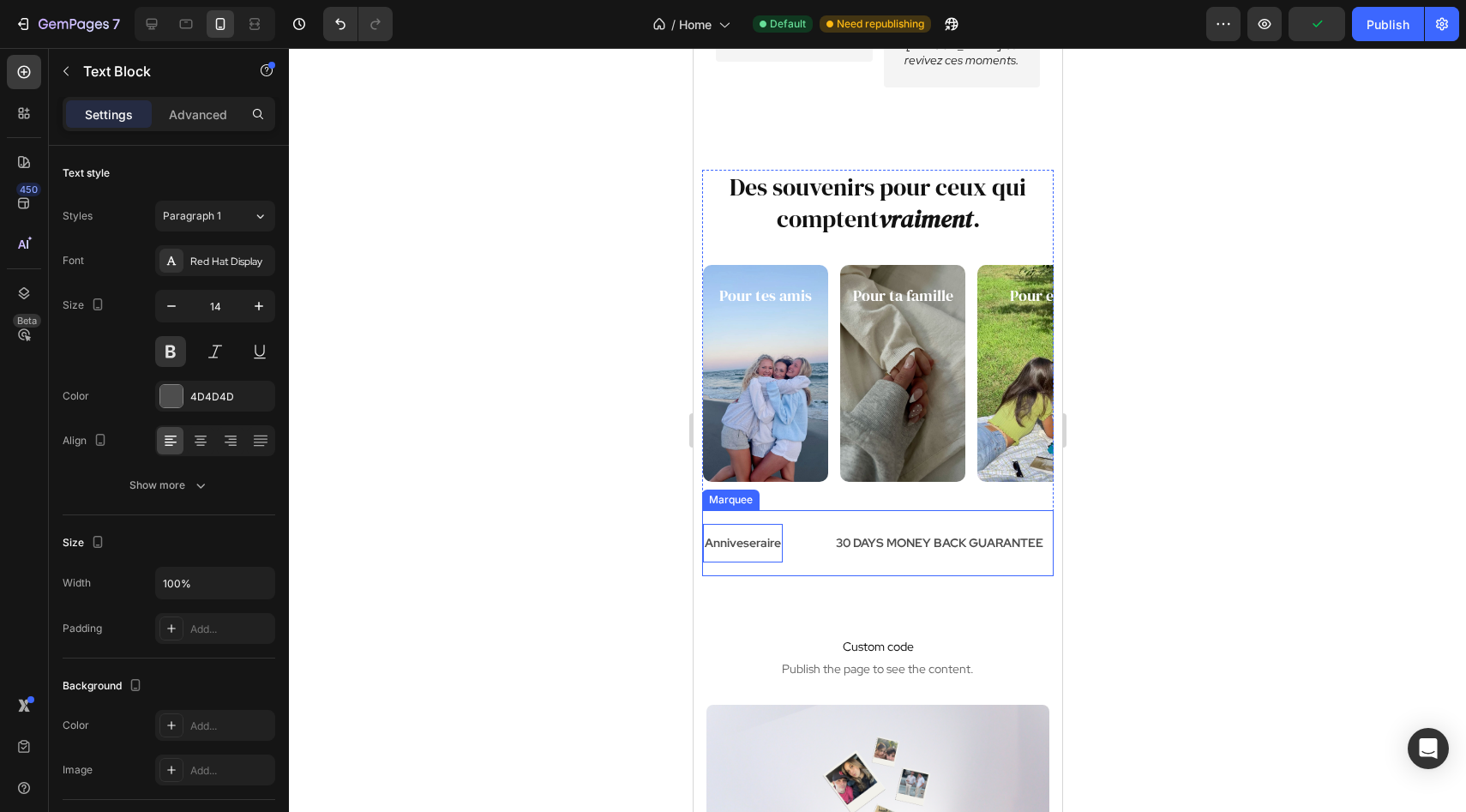
click at [791, 602] on div "Des souvenirs pour ceux qui comptent vraiment . Heading Pour tes amis Button Po…" at bounding box center [877, 395] width 352 height 452
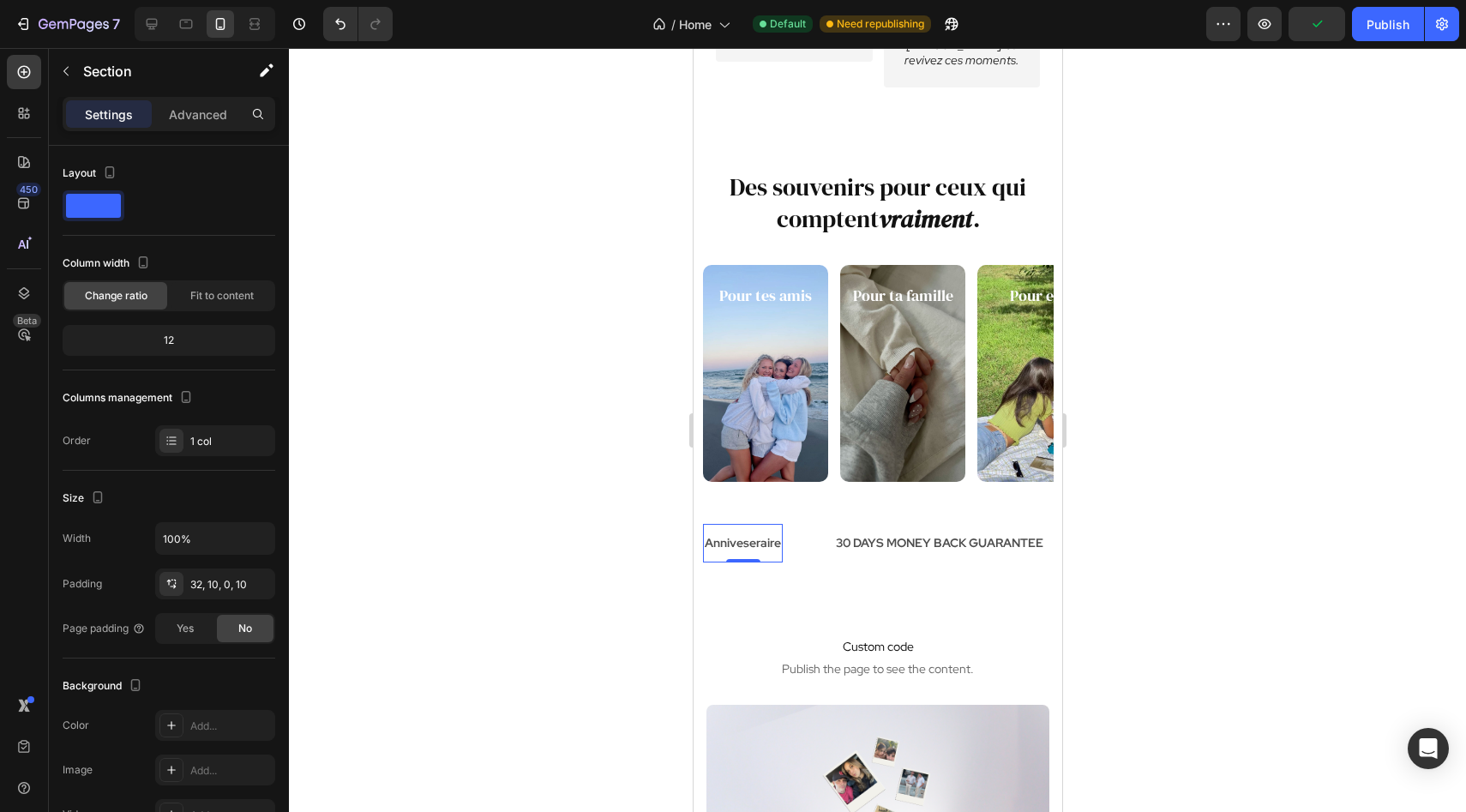
click at [765, 547] on p "Anniveseraire" at bounding box center [742, 543] width 77 height 22
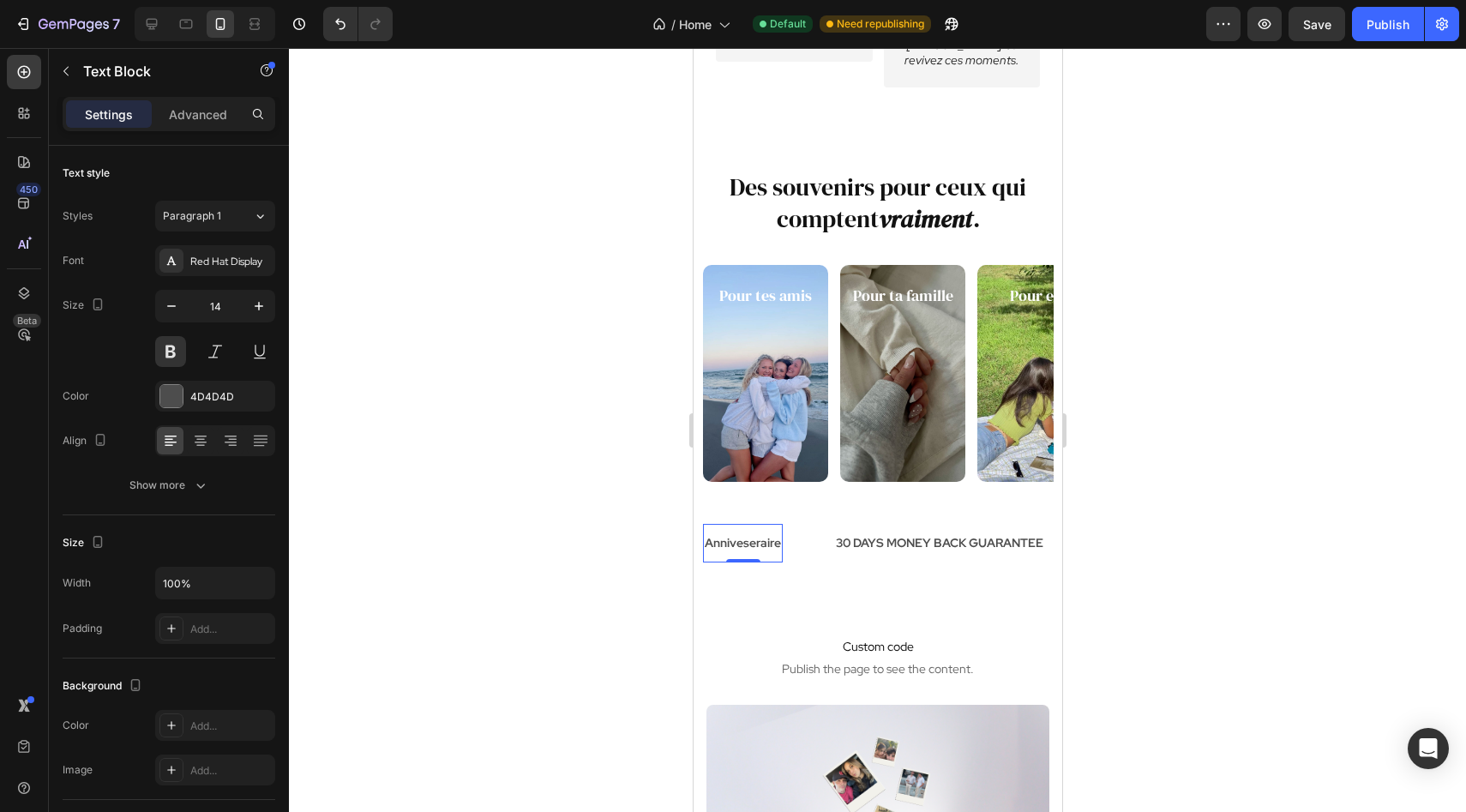
click at [788, 551] on div "Anniveseraire Text Block 0" at bounding box center [767, 543] width 131 height 38
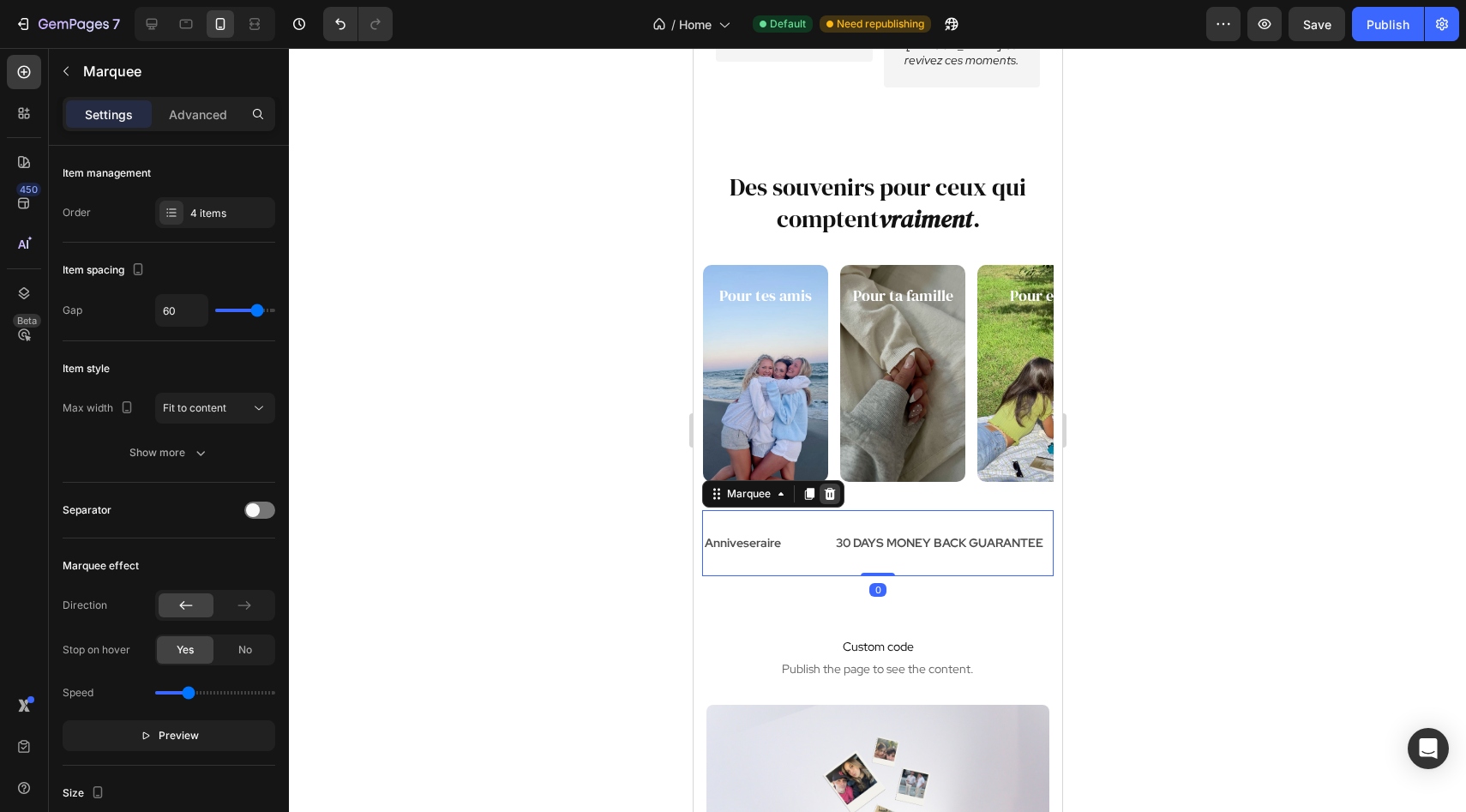
click at [835, 494] on div at bounding box center [829, 494] width 21 height 21
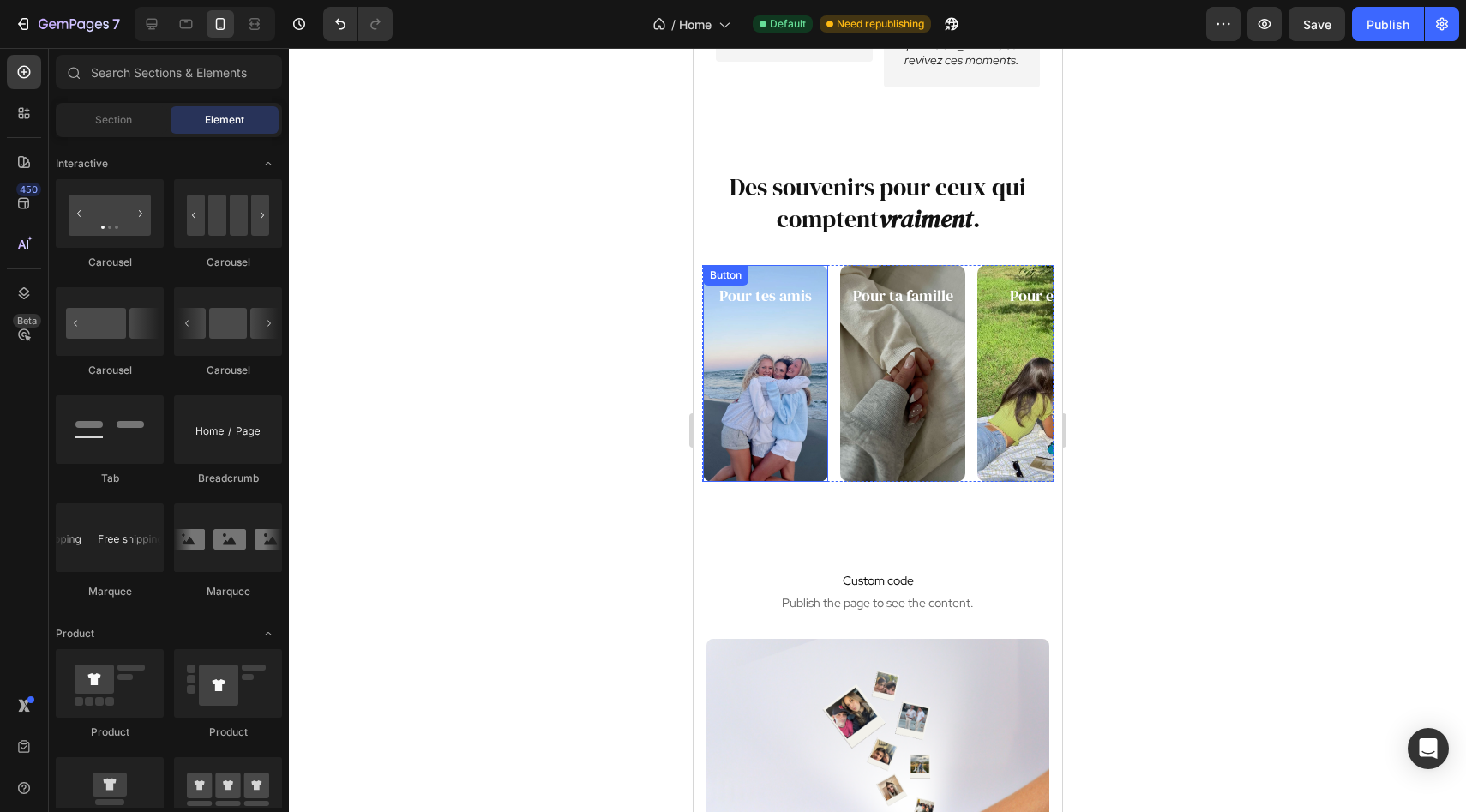
click at [793, 421] on link "Pour tes amis" at bounding box center [764, 372] width 125 height 216
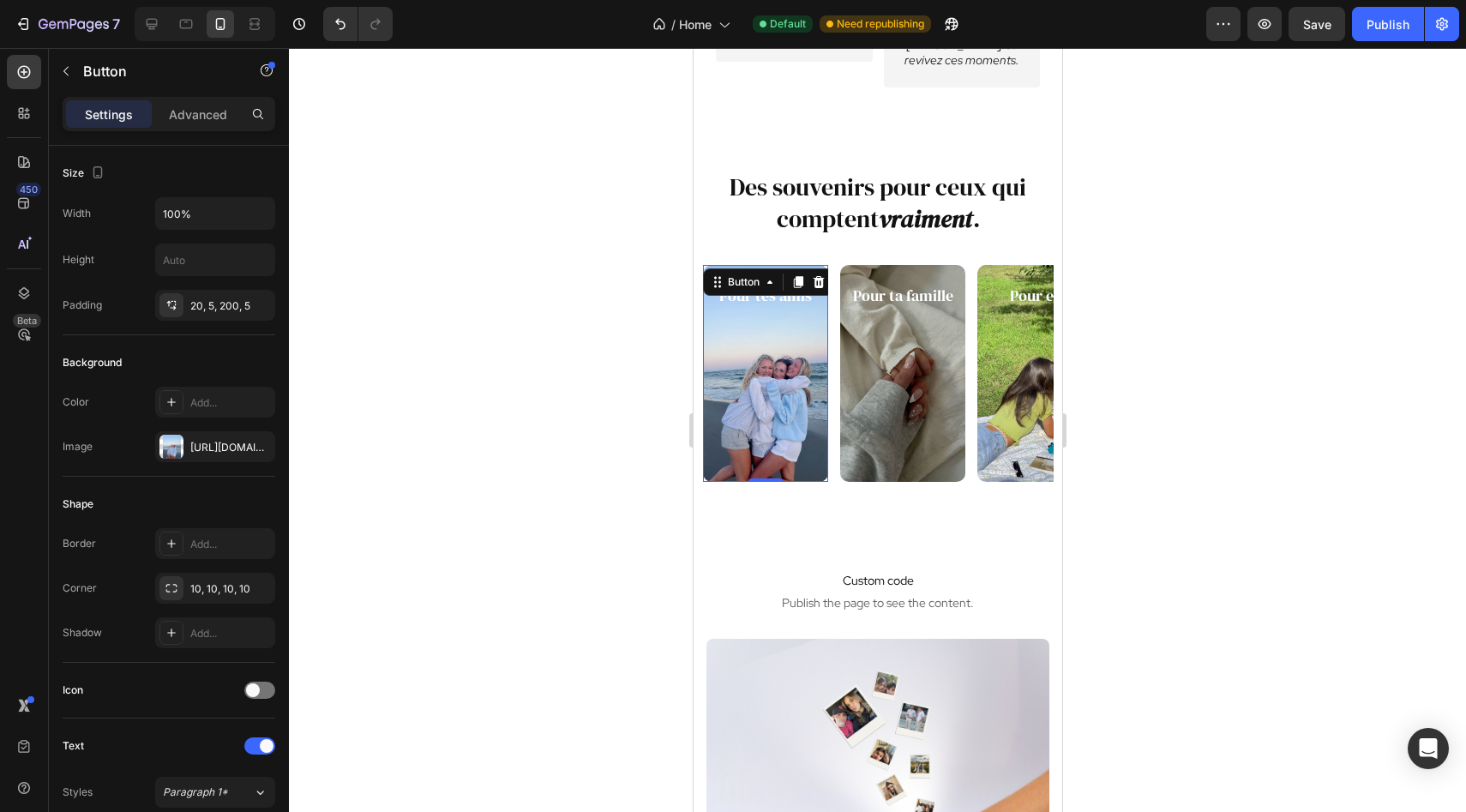
click at [612, 446] on div at bounding box center [878, 429] width 1177 height 763
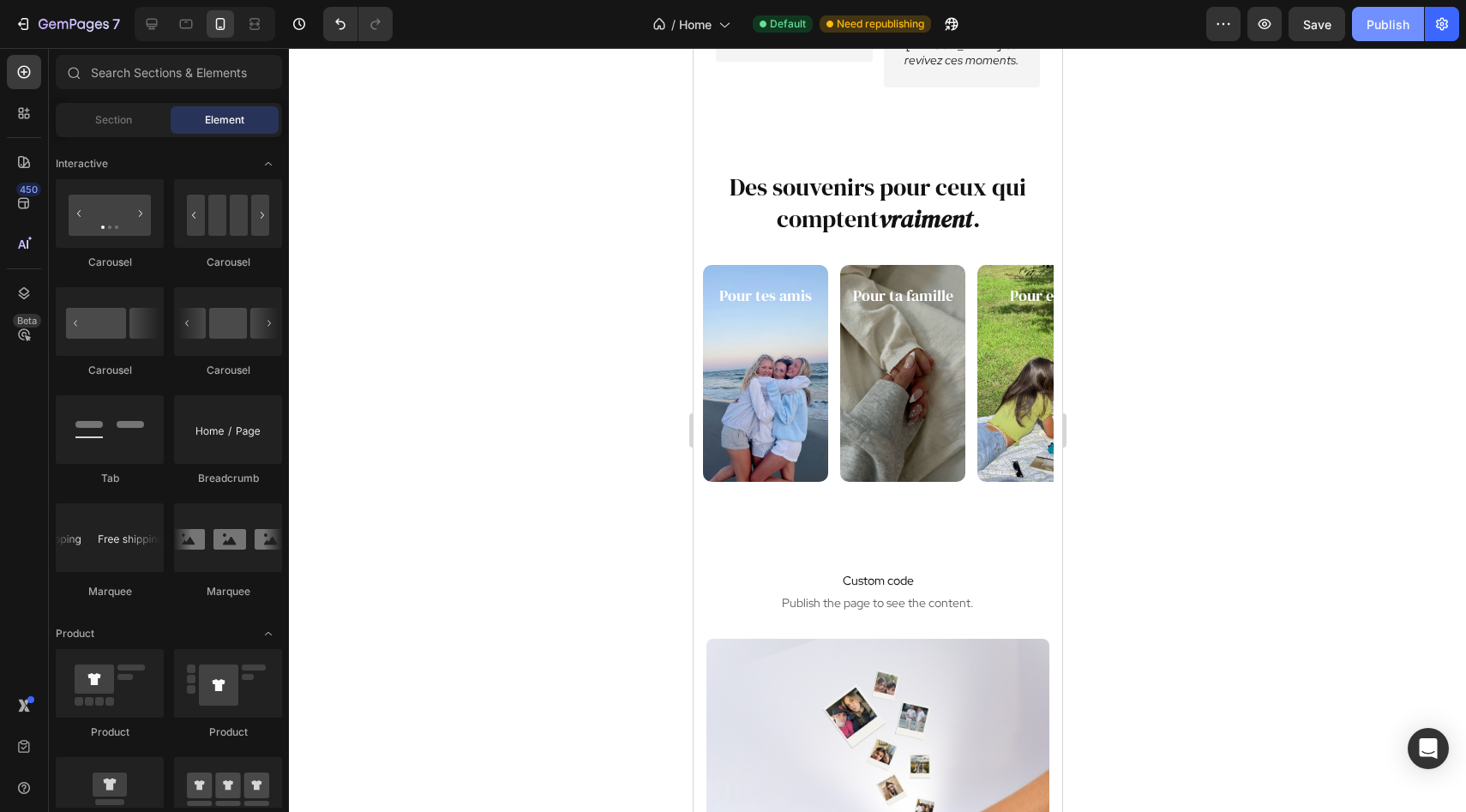
click at [1401, 27] on div "Publish" at bounding box center [1387, 23] width 43 height 18
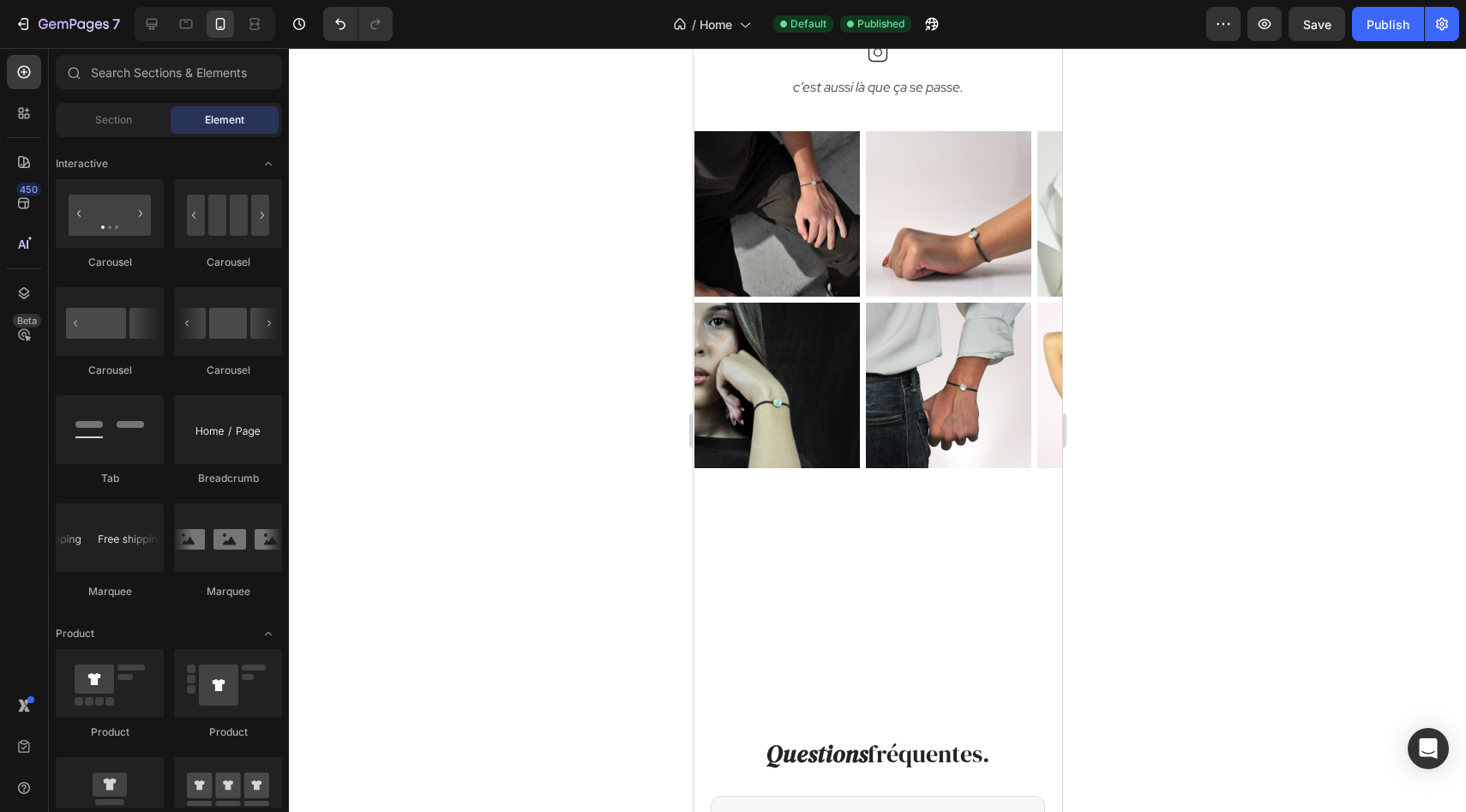
scroll to position [3953, 0]
